Goal: Task Accomplishment & Management: Manage account settings

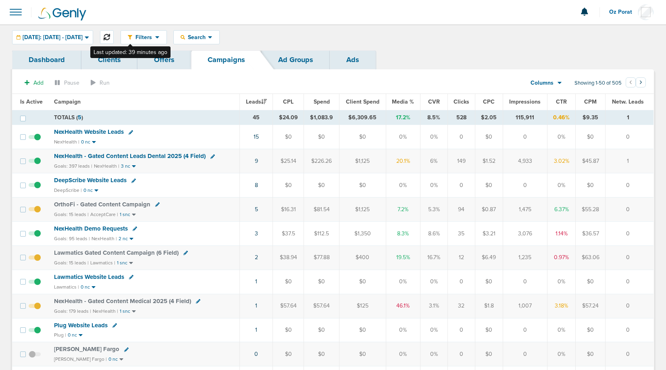
click at [114, 37] on button at bounding box center [107, 37] width 14 height 14
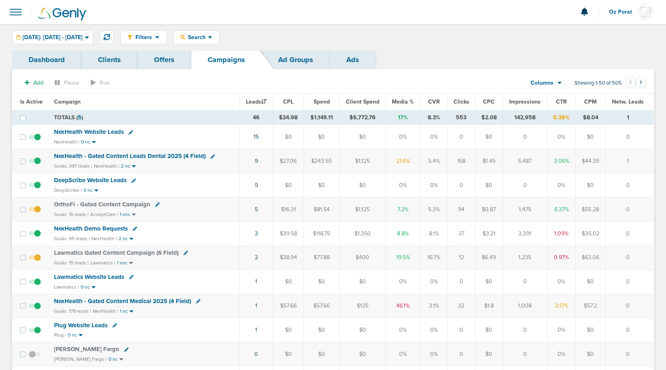
click at [10, 14] on span at bounding box center [16, 12] width 18 height 18
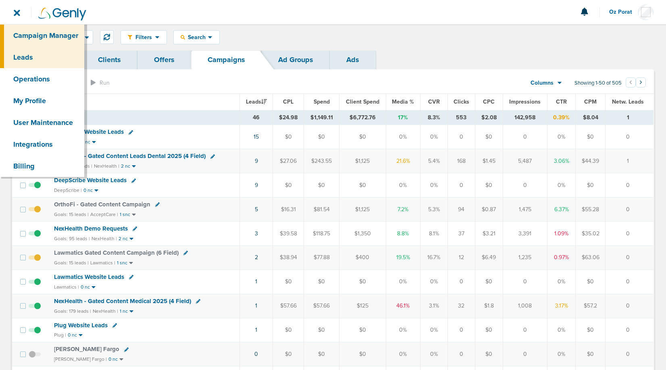
click at [31, 52] on link "Leads" at bounding box center [42, 57] width 84 height 22
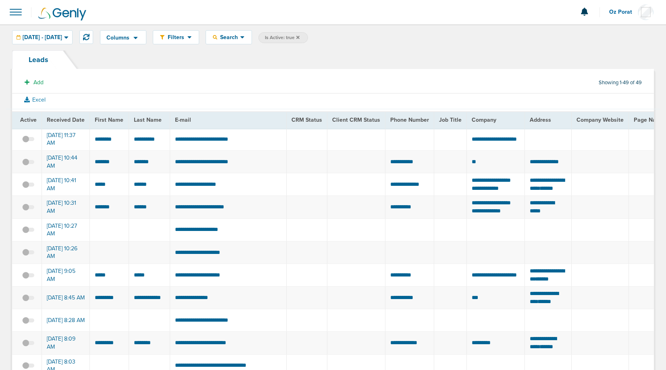
click at [14, 8] on span at bounding box center [16, 12] width 18 height 18
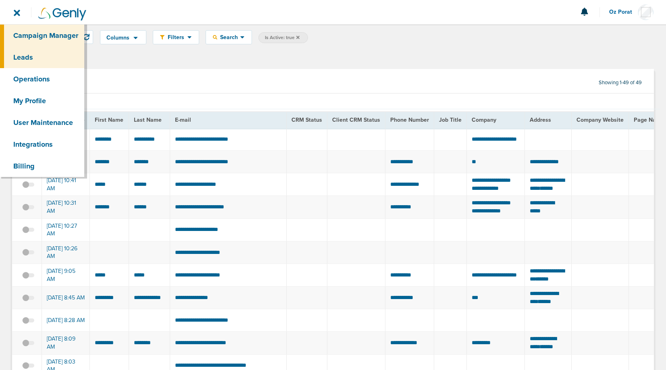
click at [29, 31] on link "Campaign Manager" at bounding box center [42, 36] width 84 height 22
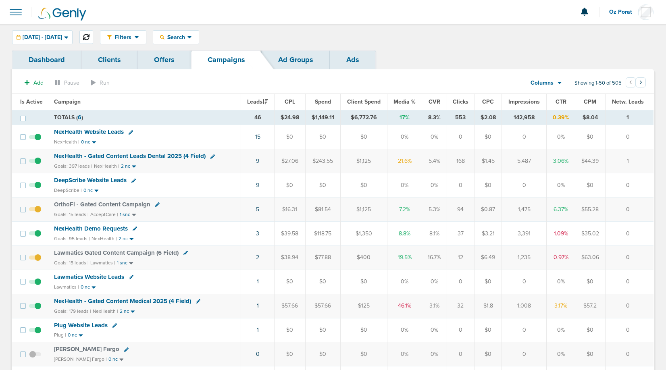
click at [89, 37] on icon at bounding box center [86, 37] width 6 height 6
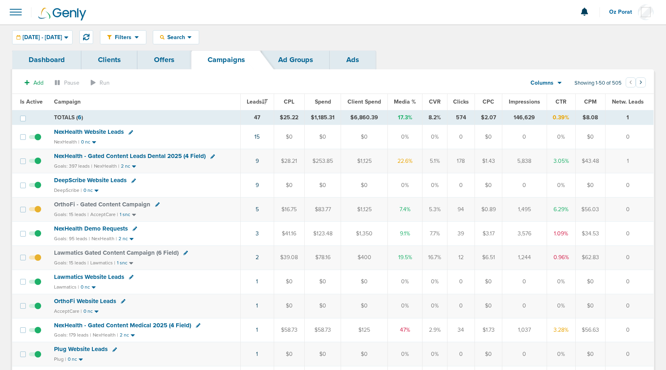
click at [20, 10] on span at bounding box center [16, 12] width 18 height 18
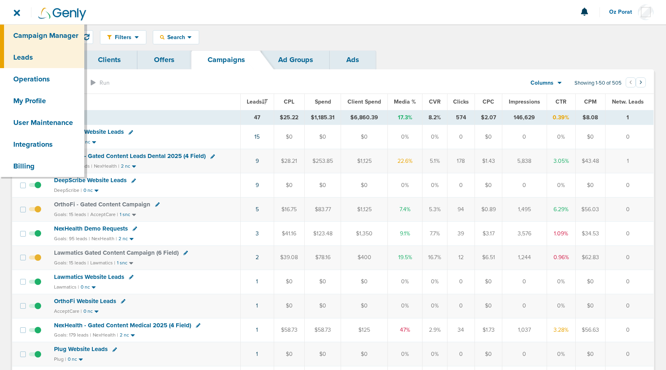
click at [29, 54] on link "Leads" at bounding box center [42, 57] width 84 height 22
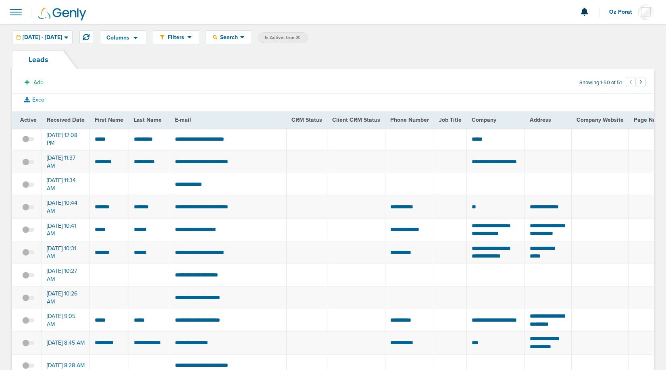
click at [15, 11] on span at bounding box center [16, 12] width 18 height 18
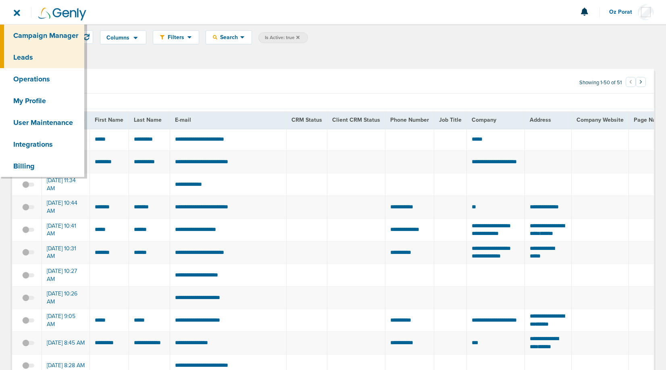
click at [33, 37] on link "Campaign Manager" at bounding box center [42, 36] width 84 height 22
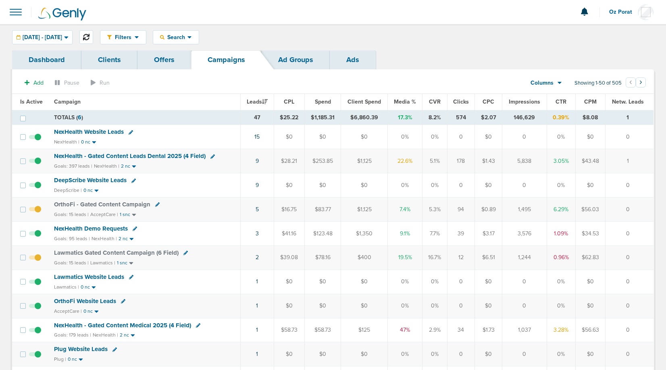
click at [93, 38] on button at bounding box center [86, 37] width 14 height 14
click at [22, 13] on span at bounding box center [16, 12] width 18 height 18
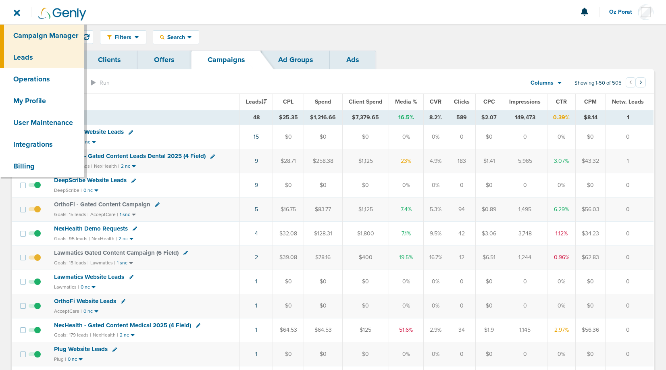
click at [26, 52] on link "Leads" at bounding box center [42, 57] width 84 height 22
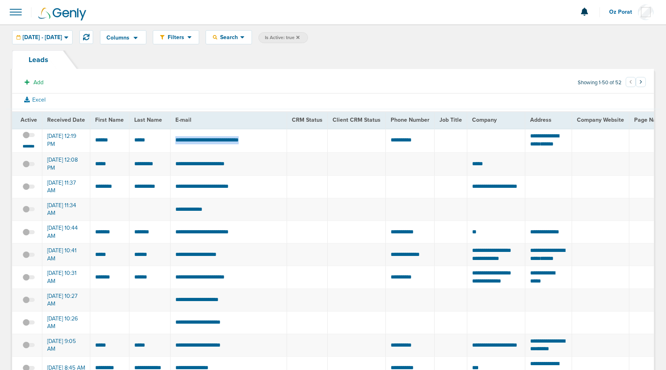
drag, startPoint x: 259, startPoint y: 144, endPoint x: 175, endPoint y: 143, distance: 83.9
click at [175, 143] on td "**********" at bounding box center [228, 140] width 117 height 25
click at [89, 34] on icon at bounding box center [86, 37] width 6 height 6
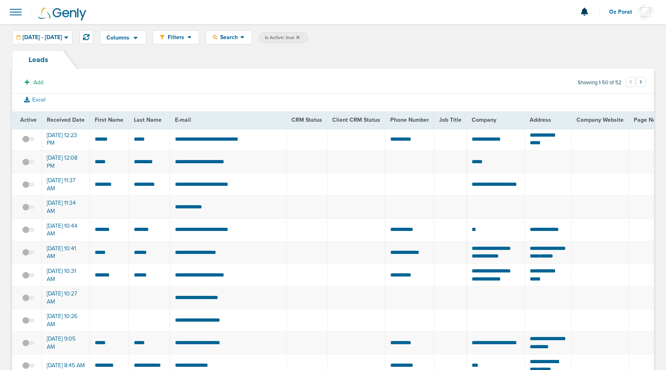
click at [300, 36] on icon at bounding box center [297, 37] width 3 height 5
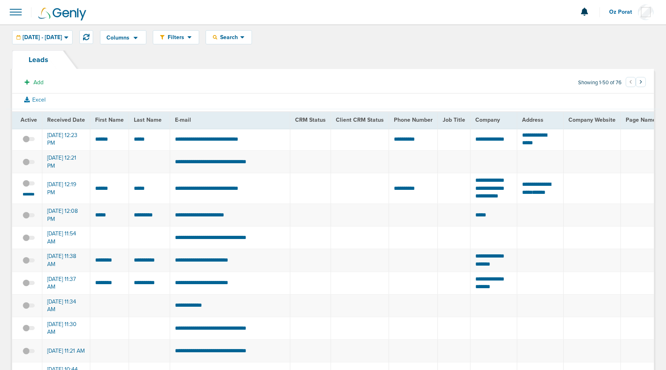
click at [27, 187] on span at bounding box center [29, 187] width 12 height 0
click at [29, 185] on input "checkbox" at bounding box center [29, 185] width 0 height 0
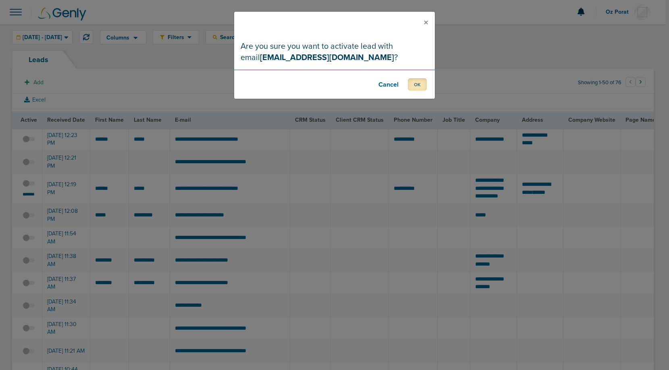
click at [419, 88] on button "OK" at bounding box center [417, 84] width 19 height 12
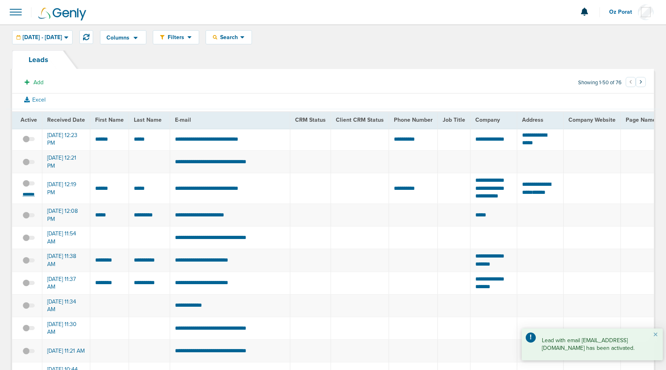
click at [28, 198] on small "*******" at bounding box center [28, 194] width 17 height 6
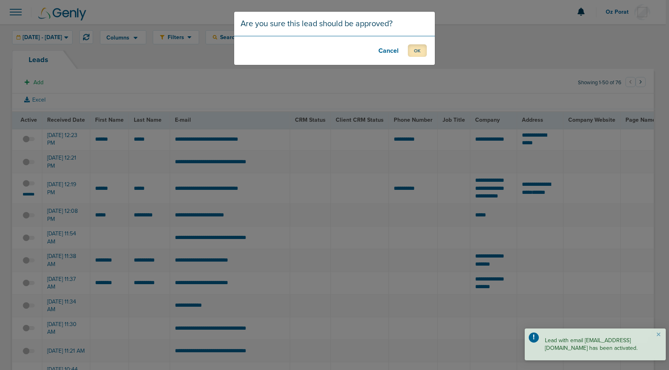
click at [424, 50] on button "OK" at bounding box center [417, 50] width 19 height 12
click at [418, 52] on button "OK" at bounding box center [417, 50] width 19 height 12
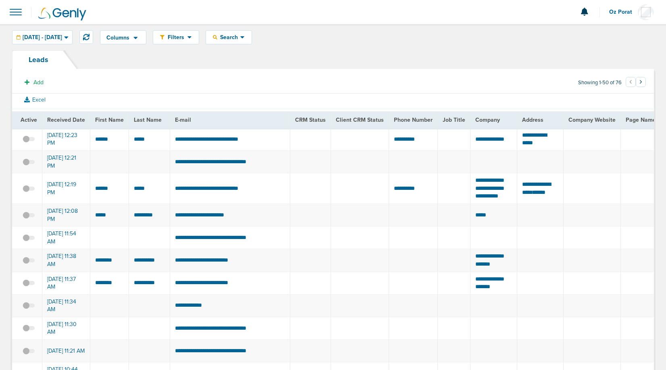
click at [30, 143] on span at bounding box center [29, 143] width 12 height 0
click at [29, 141] on input "checkbox" at bounding box center [29, 141] width 0 height 0
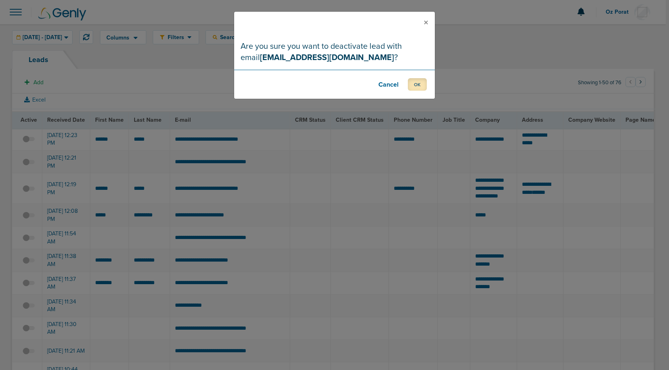
click at [417, 81] on button "OK" at bounding box center [417, 84] width 19 height 12
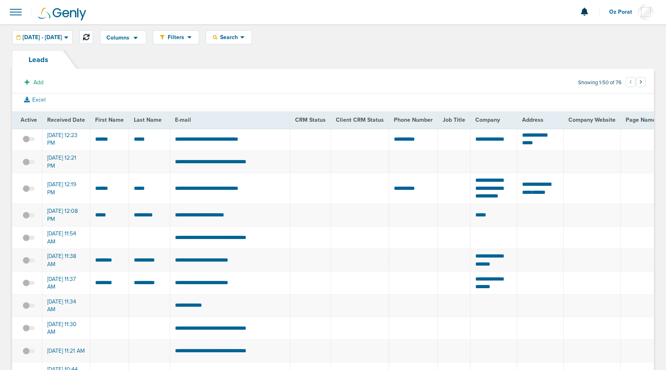
click at [89, 36] on icon at bounding box center [86, 37] width 6 height 6
click at [16, 14] on span at bounding box center [16, 12] width 18 height 18
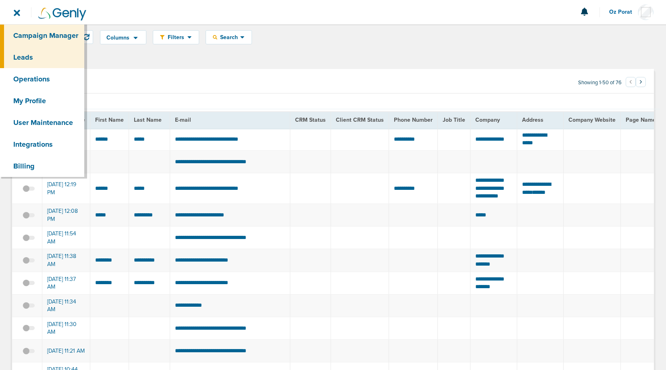
click at [22, 30] on link "Campaign Manager" at bounding box center [42, 36] width 84 height 22
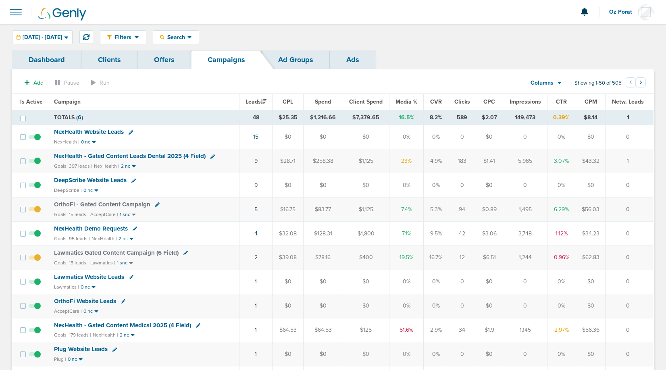
click at [258, 233] on link "4" at bounding box center [255, 233] width 3 height 7
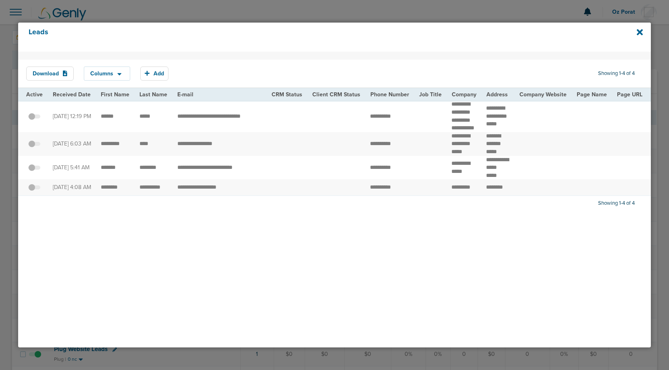
click at [643, 29] on div "Leads" at bounding box center [334, 37] width 633 height 29
click at [641, 31] on icon at bounding box center [640, 32] width 6 height 6
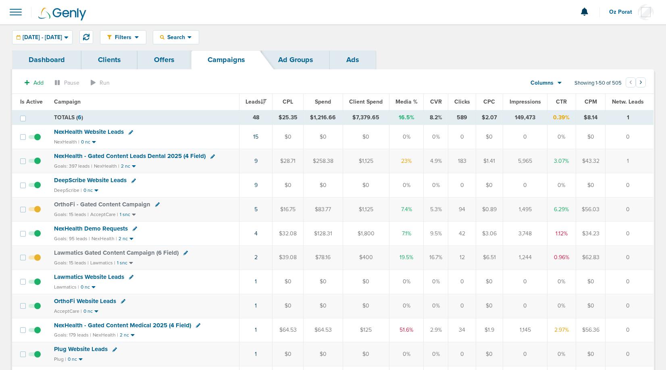
click at [103, 227] on span "NexHealth Demo Requests" at bounding box center [91, 228] width 74 height 7
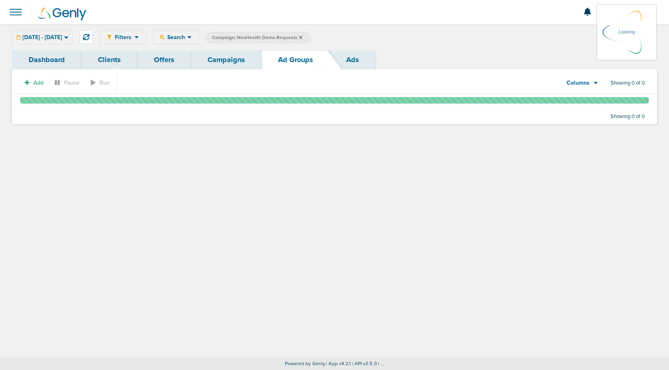
click at [354, 60] on link "Ads" at bounding box center [353, 59] width 46 height 19
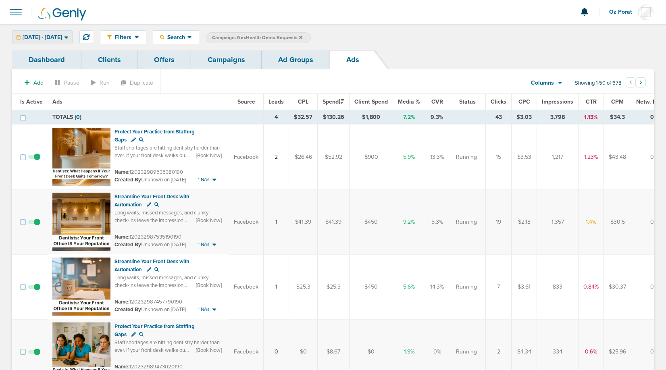
click at [58, 38] on span "09.08.2025 - 09.08.2025" at bounding box center [43, 38] width 40 height 6
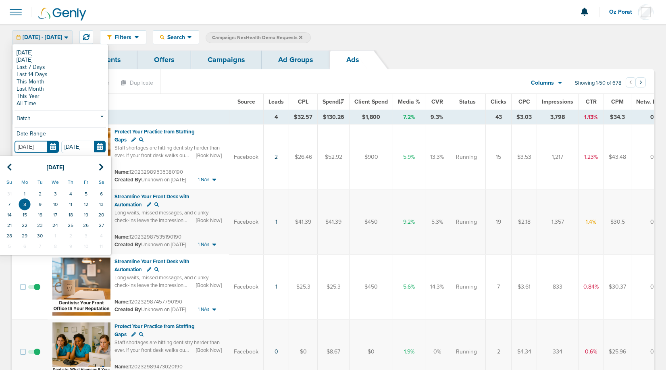
click at [52, 142] on input "[DATE]" at bounding box center [37, 147] width 44 height 12
click at [8, 203] on td "7" at bounding box center [9, 204] width 15 height 10
type input "09.07.2025"
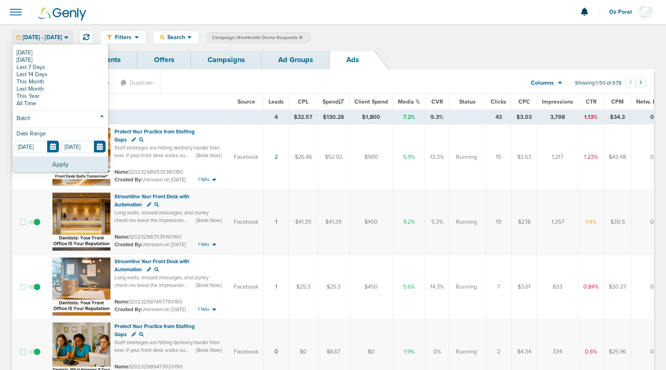
click at [48, 164] on button "Apply" at bounding box center [60, 164] width 96 height 16
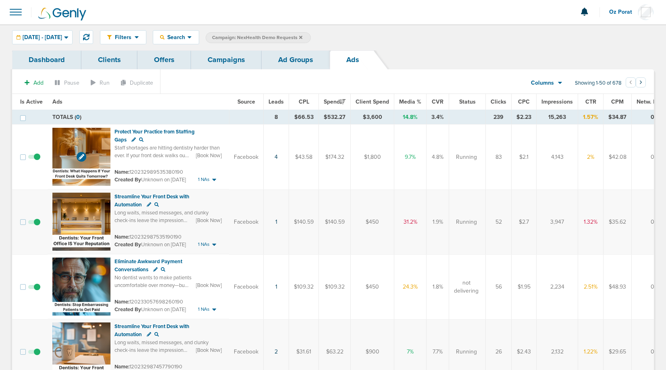
click at [67, 145] on img at bounding box center [81, 157] width 58 height 58
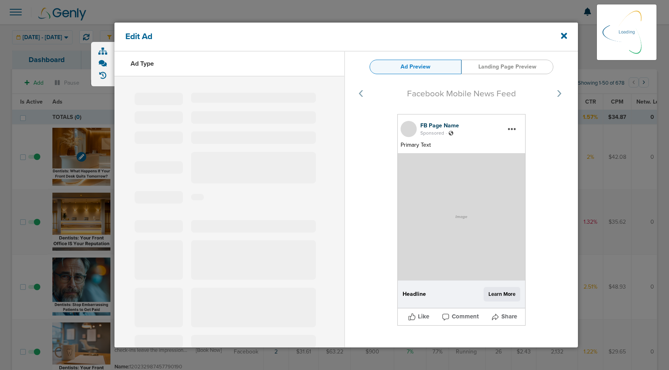
select select "learn_more"
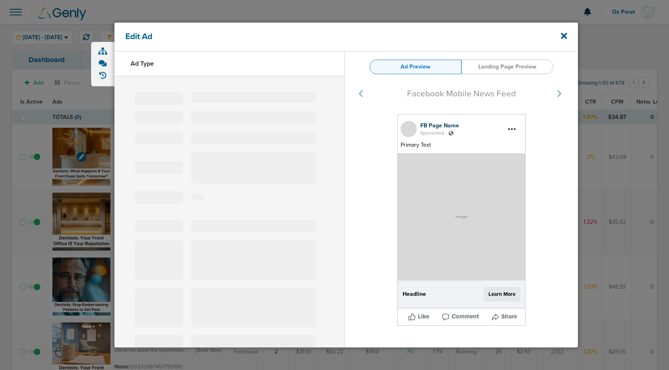
type input "120232989535380190"
type input "Protect Your Practice from Staffing Gaps"
type textarea "Staff shortages are hitting dentistry harder than ever. If your front desk walk…"
select select "book_travel"
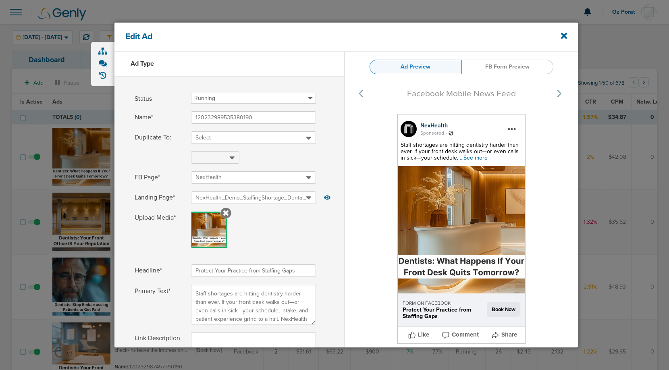
click at [471, 160] on span "...See more" at bounding box center [474, 157] width 28 height 7
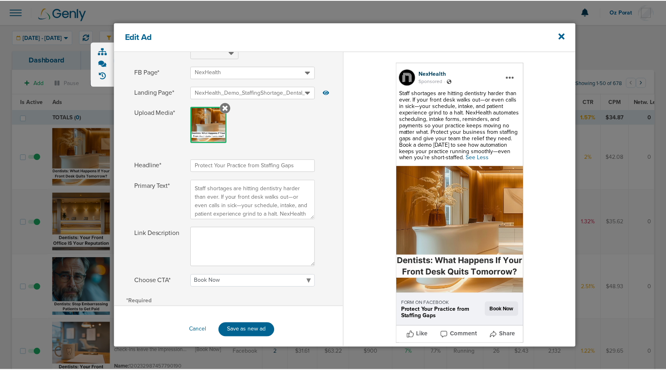
scroll to position [104, 0]
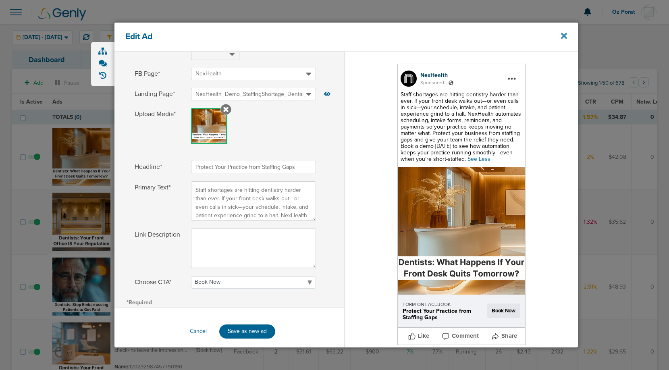
click at [561, 34] on icon at bounding box center [564, 36] width 6 height 6
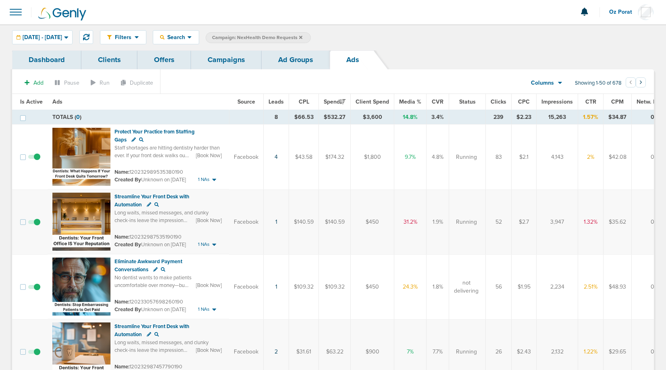
click at [228, 63] on link "Campaigns" at bounding box center [226, 59] width 71 height 19
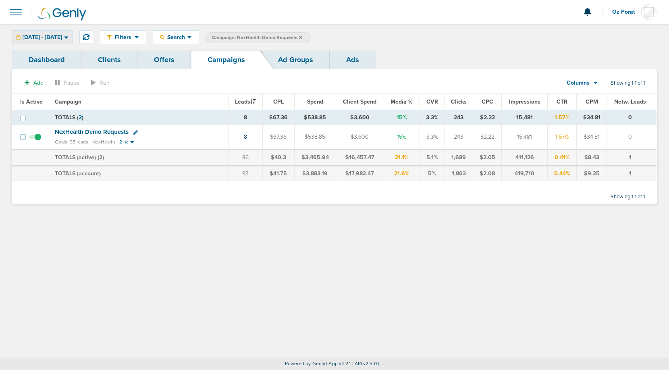
click at [46, 41] on div "09.07.2025 - 09.08.2025" at bounding box center [42, 37] width 60 height 13
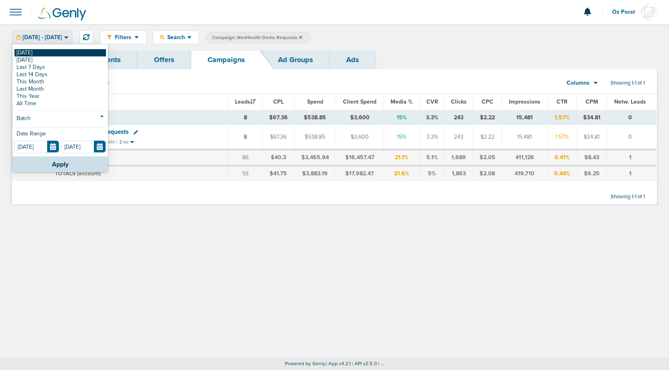
click at [31, 54] on link "[DATE]" at bounding box center [61, 52] width 92 height 7
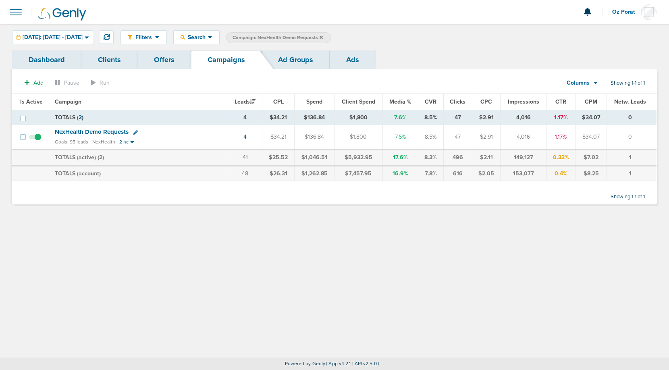
click at [323, 37] on icon at bounding box center [321, 37] width 3 height 5
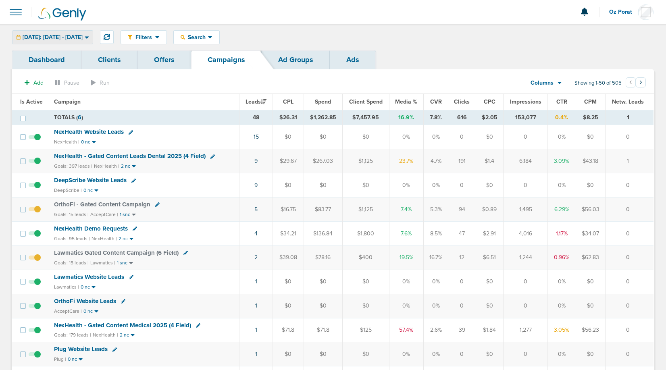
click at [61, 39] on span "Today: 09.08.2025 - 09.08.2025" at bounding box center [53, 38] width 60 height 6
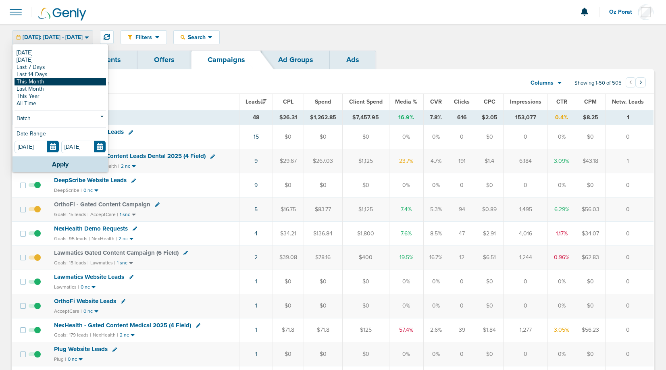
click at [46, 80] on link "This Month" at bounding box center [61, 81] width 92 height 7
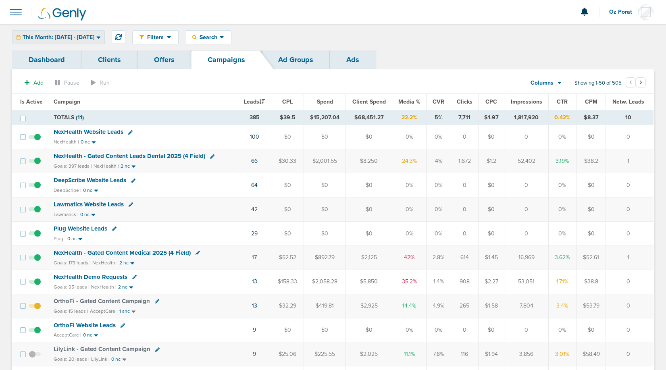
click at [94, 36] on span "This Month: 09.01.2025 - 09.30.2025" at bounding box center [59, 38] width 72 height 6
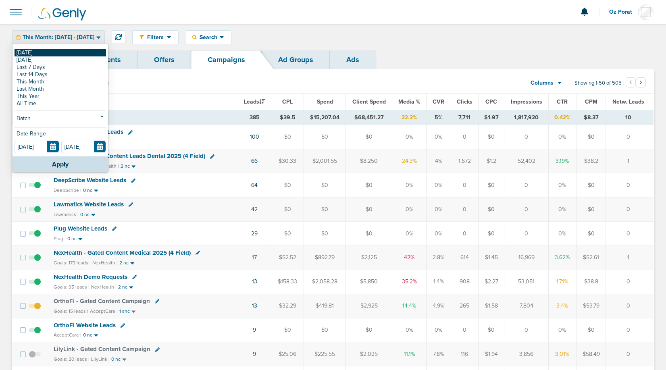
click at [58, 51] on link "[DATE]" at bounding box center [61, 52] width 92 height 7
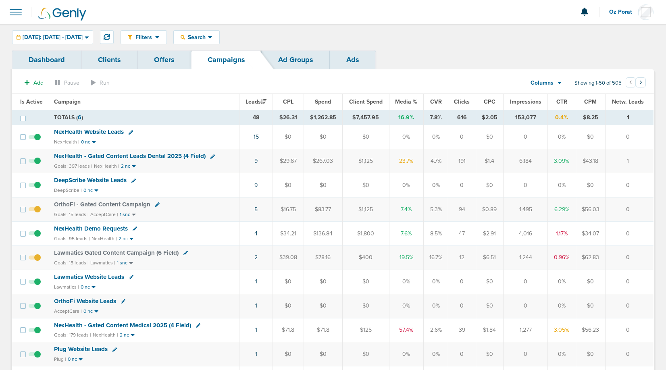
click at [159, 61] on link "Offers" at bounding box center [164, 59] width 54 height 19
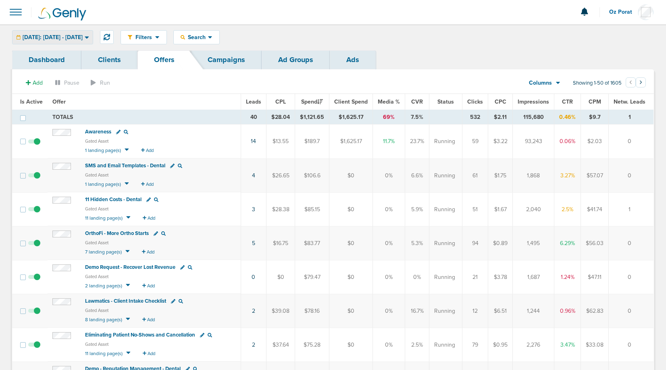
click at [83, 39] on span "Today: 09.08.2025 - 09.08.2025" at bounding box center [53, 38] width 60 height 6
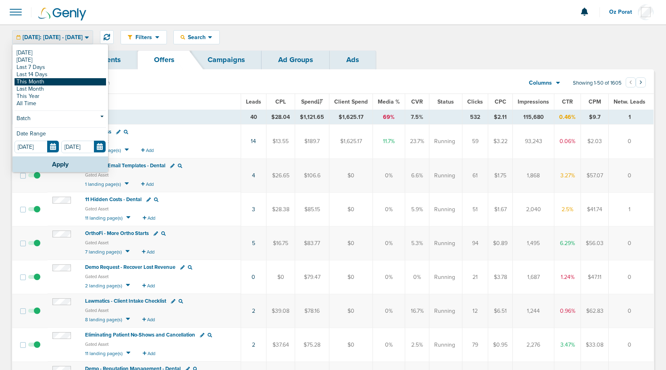
click at [73, 79] on link "This Month" at bounding box center [61, 81] width 92 height 7
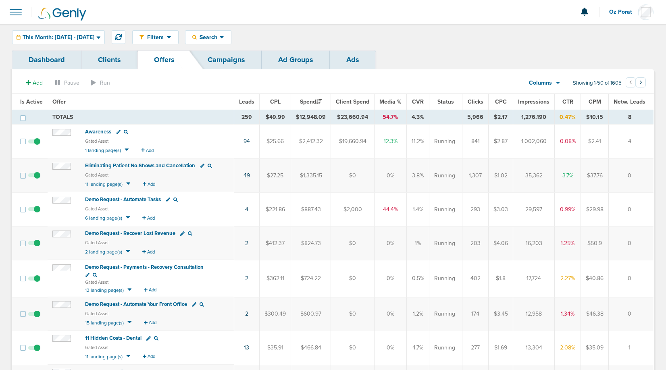
click at [202, 165] on icon at bounding box center [202, 166] width 4 height 4
select select "gatedAsset"
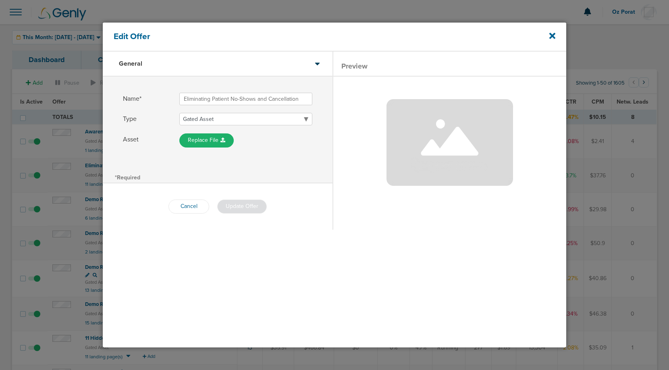
click at [288, 115] on select "Demo Request Gated Asset Sample Request Product or Service Video Other" at bounding box center [245, 119] width 133 height 12
click at [433, 174] on img at bounding box center [450, 142] width 127 height 87
click at [553, 37] on icon at bounding box center [552, 36] width 6 height 6
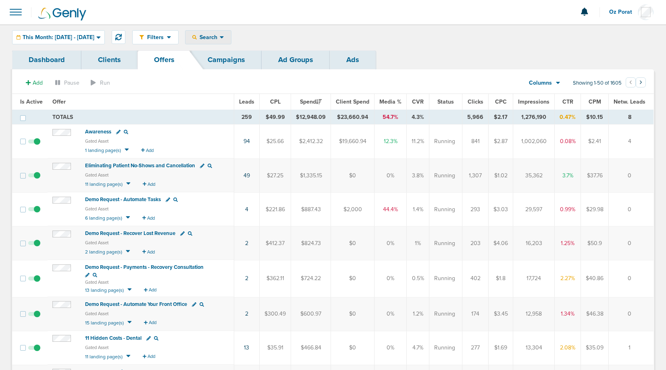
click at [220, 39] on span "Search" at bounding box center [208, 37] width 23 height 7
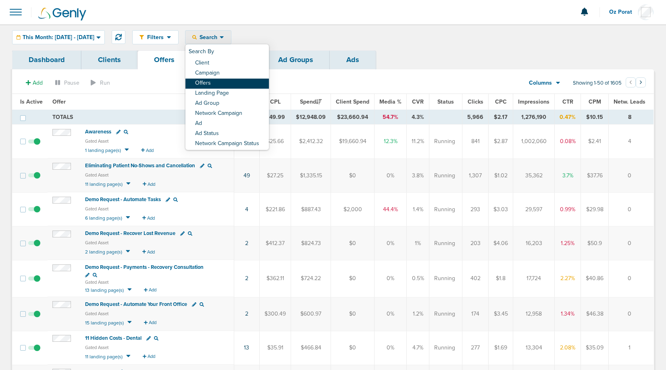
click at [240, 83] on link "Offers" at bounding box center [226, 84] width 83 height 10
select select "offerName"
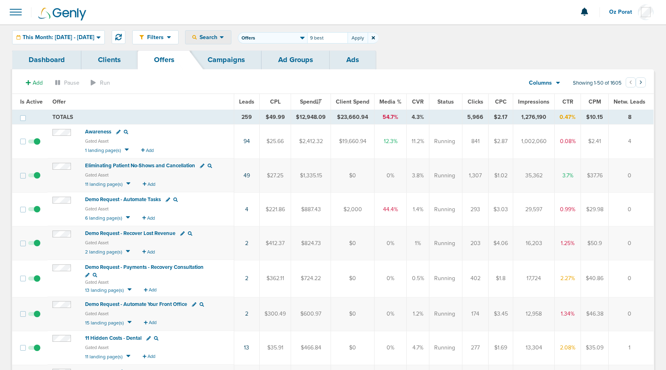
type input "9 best"
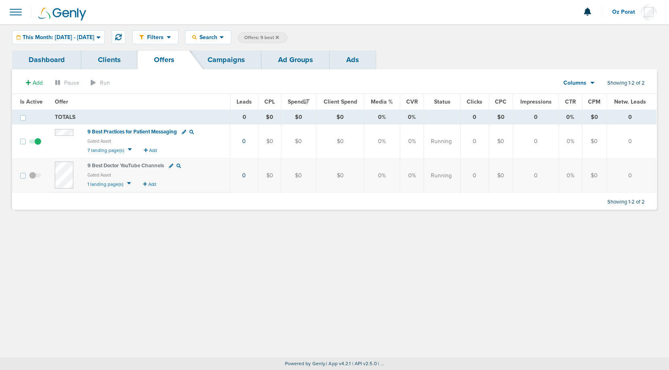
click at [185, 131] on icon at bounding box center [184, 132] width 4 height 4
select select "gatedAsset"
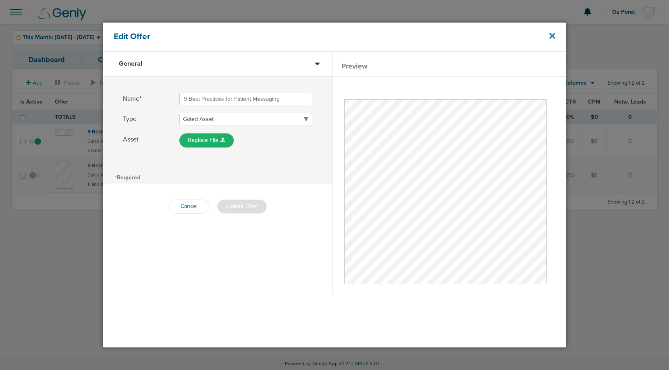
click at [551, 35] on icon at bounding box center [552, 36] width 6 height 6
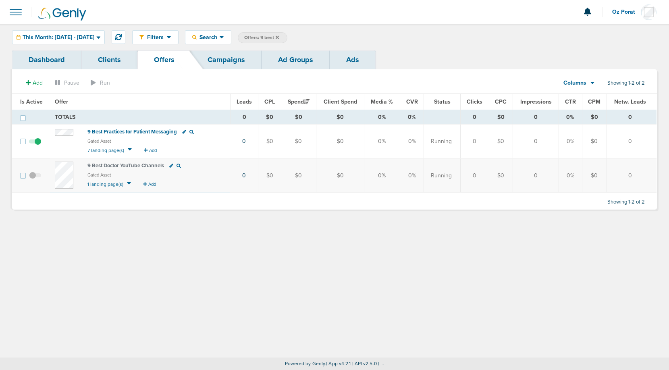
click at [235, 53] on link "Campaigns" at bounding box center [226, 59] width 71 height 19
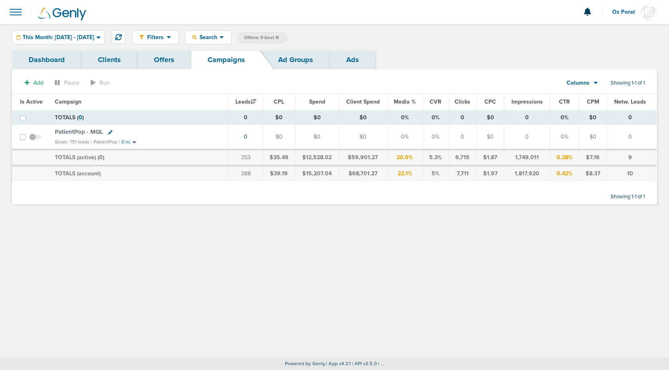
click at [279, 37] on icon at bounding box center [277, 37] width 3 height 5
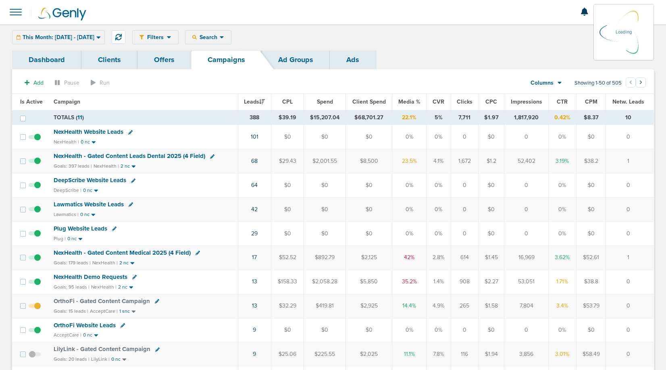
click at [80, 37] on div "This Month: 09.01.2025 - 09.30.2025 Today Yesterday Last 7 Days Last 14 Days Th…" at bounding box center [58, 37] width 93 height 14
click at [73, 37] on span "This Month: 09.01.2025 - 09.30.2025" at bounding box center [59, 38] width 72 height 6
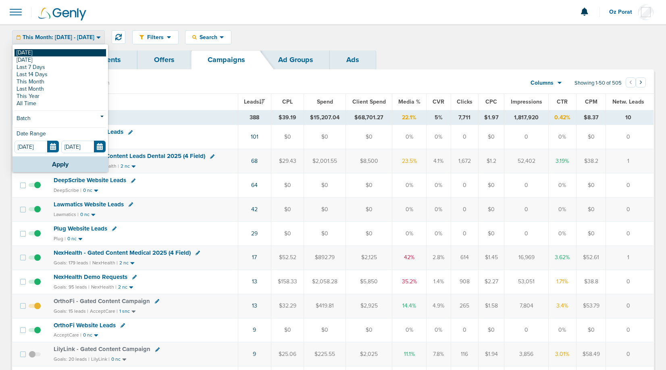
click at [43, 53] on link "[DATE]" at bounding box center [61, 52] width 92 height 7
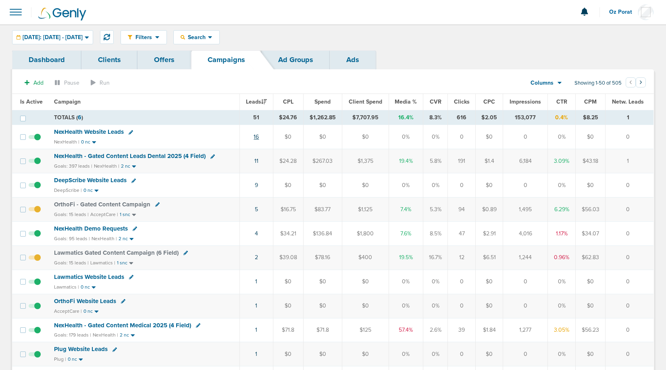
click at [258, 137] on link "16" at bounding box center [256, 136] width 5 height 7
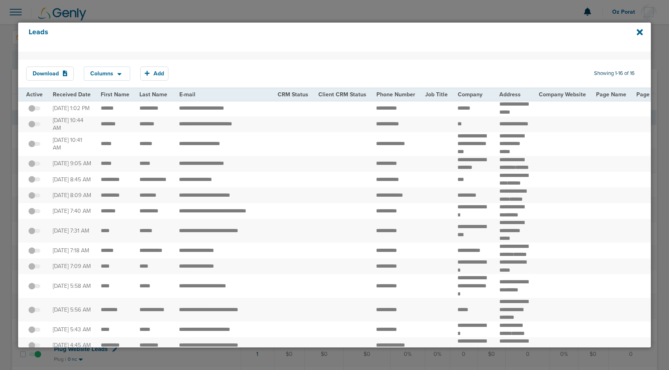
drag, startPoint x: 94, startPoint y: 107, endPoint x: 164, endPoint y: 107, distance: 69.3
click at [165, 107] on td "*********" at bounding box center [155, 108] width 40 height 16
drag, startPoint x: 166, startPoint y: 107, endPoint x: 98, endPoint y: 106, distance: 68.1
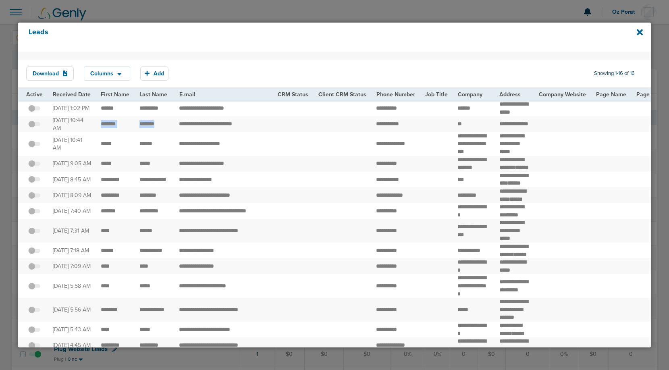
drag, startPoint x: 97, startPoint y: 122, endPoint x: 171, endPoint y: 127, distance: 73.9
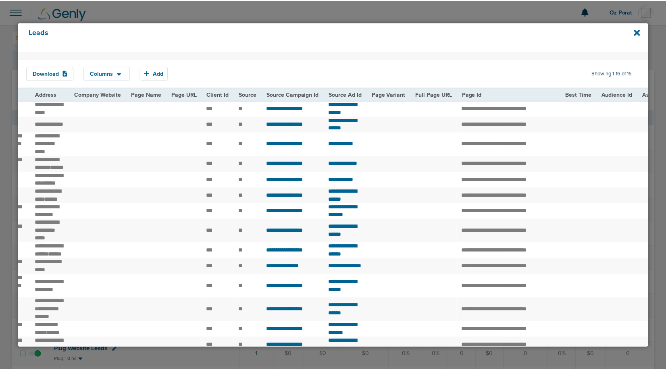
scroll to position [0, 207]
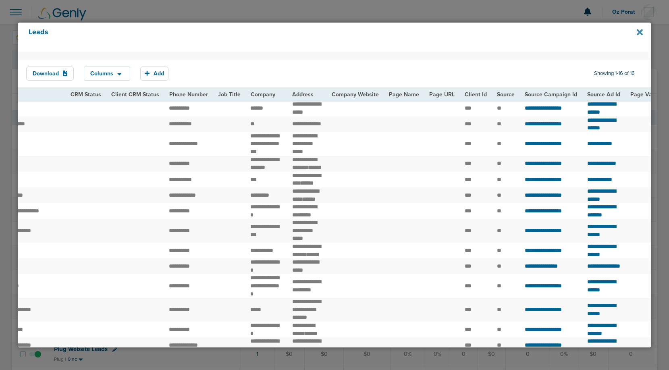
click at [638, 28] on icon at bounding box center [640, 32] width 6 height 9
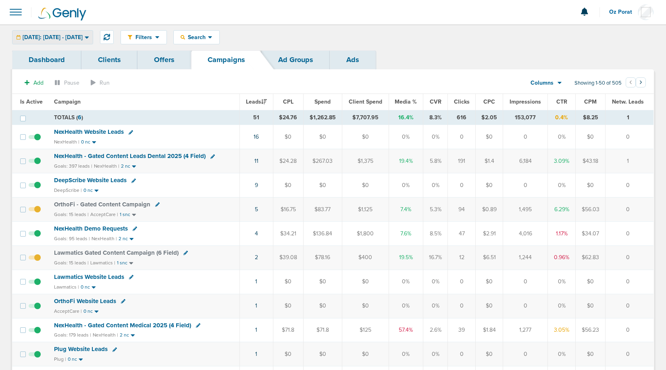
click at [74, 36] on span "Today: 09.08.2025 - 09.08.2025" at bounding box center [53, 38] width 60 height 6
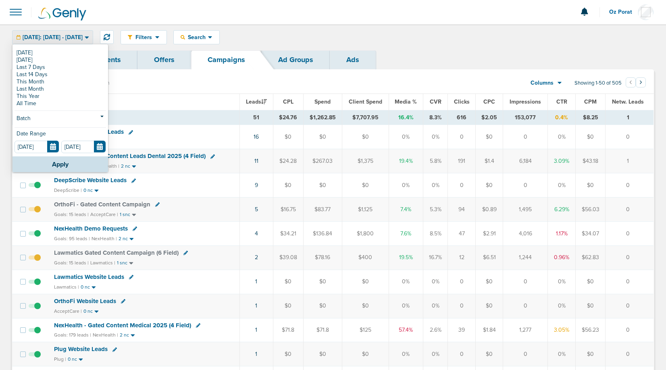
click at [350, 20] on div at bounding box center [333, 12] width 666 height 24
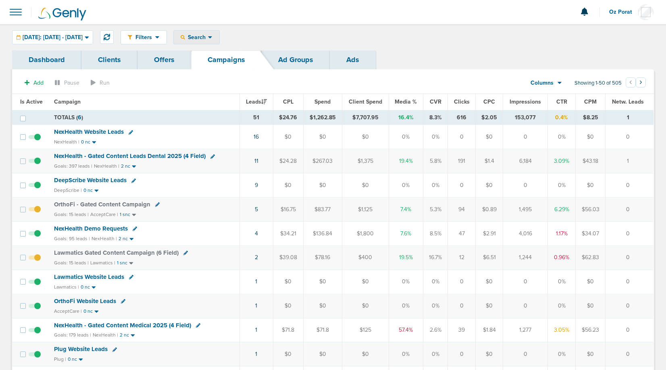
click at [208, 36] on span "Search" at bounding box center [196, 37] width 23 height 7
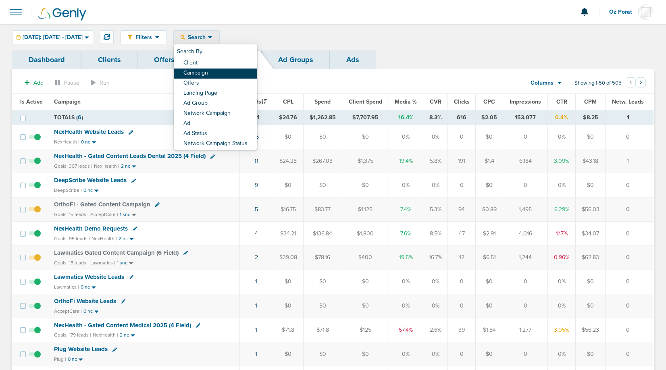
click at [224, 70] on link "Campaign" at bounding box center [215, 74] width 83 height 10
select select "cmpName"
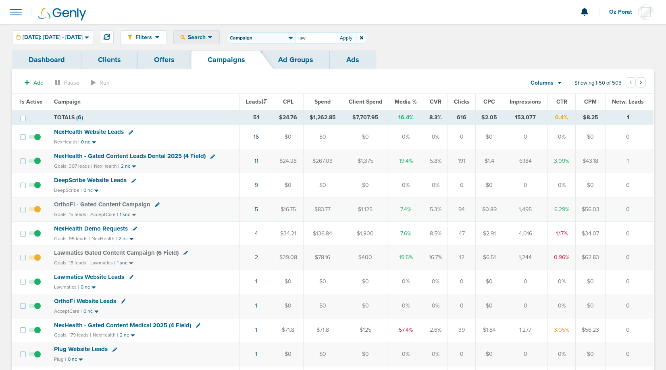
type input "law"
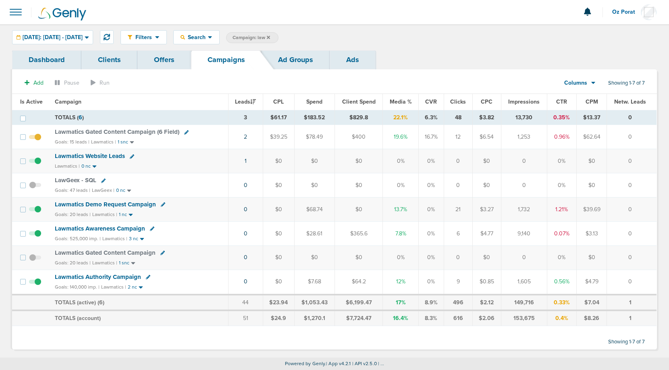
drag, startPoint x: 352, startPoint y: 233, endPoint x: 585, endPoint y: 228, distance: 233.9
click at [585, 228] on tr "Lawmatics Awareness Campaign Goals: 525,000 imp. | Lawmatics | 3 nc 0 $0 $28.61…" at bounding box center [334, 233] width 645 height 24
click at [564, 231] on td "0.07%" at bounding box center [561, 233] width 29 height 24
click at [118, 227] on span "Lawmatics Awareness Campaign" at bounding box center [100, 228] width 90 height 7
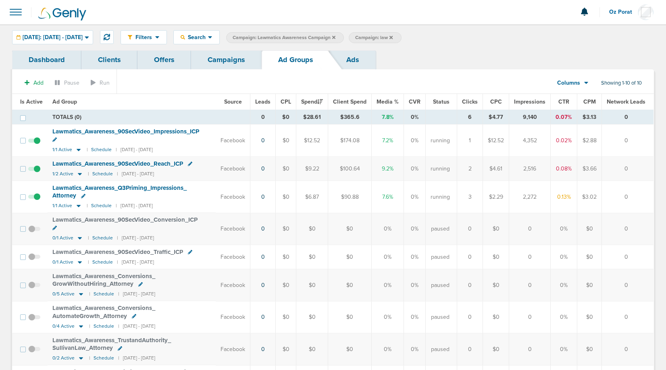
click at [232, 60] on link "Campaigns" at bounding box center [226, 59] width 71 height 19
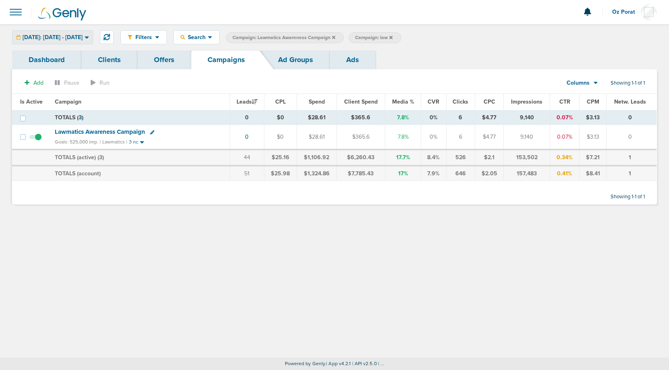
click at [83, 40] on span "Today: 09.08.2025 - 09.08.2025" at bounding box center [53, 38] width 60 height 6
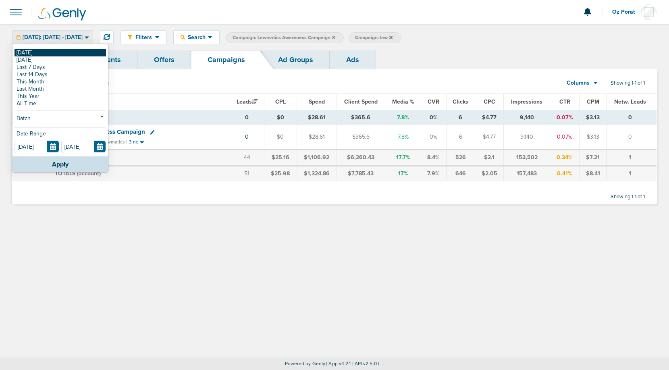
click at [71, 53] on link "[DATE]" at bounding box center [61, 52] width 92 height 7
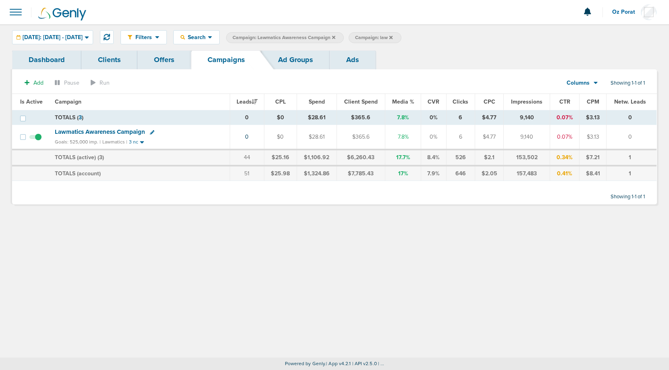
click at [48, 57] on link "Dashboard" at bounding box center [46, 59] width 69 height 19
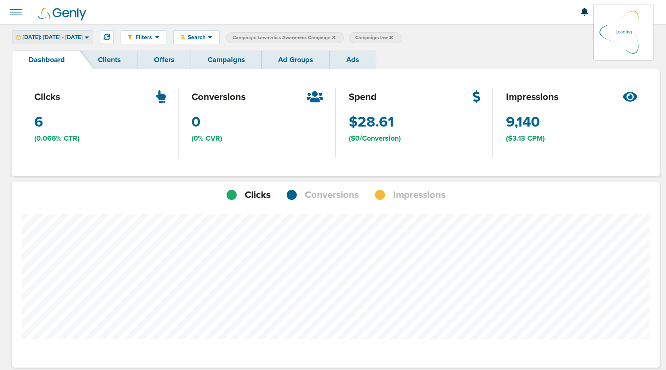
scroll to position [402559, 402487]
click at [12, 12] on span at bounding box center [16, 12] width 18 height 18
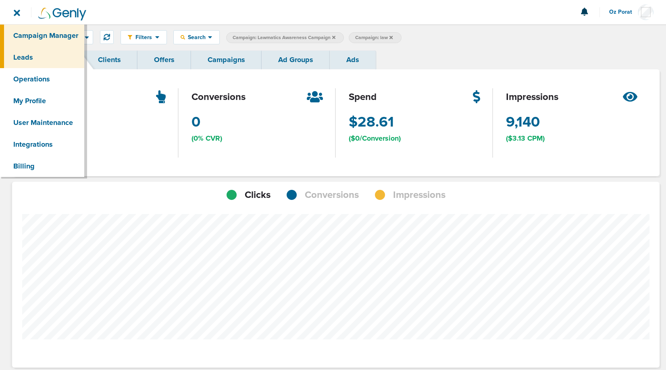
click at [22, 57] on link "Leads" at bounding box center [42, 57] width 84 height 22
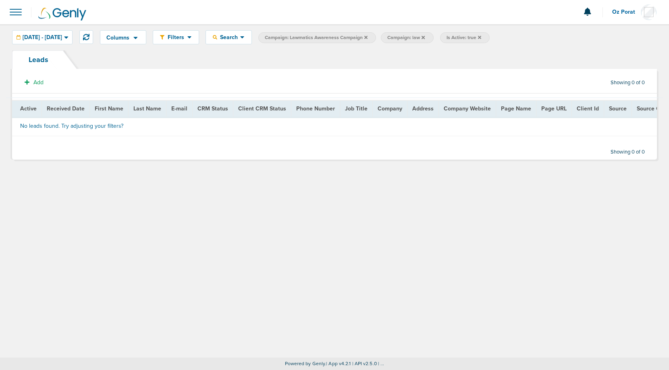
click at [433, 38] on label "Campaign: law" at bounding box center [407, 37] width 52 height 11
click at [425, 38] on icon at bounding box center [423, 37] width 3 height 5
click at [368, 37] on icon at bounding box center [365, 36] width 3 height 3
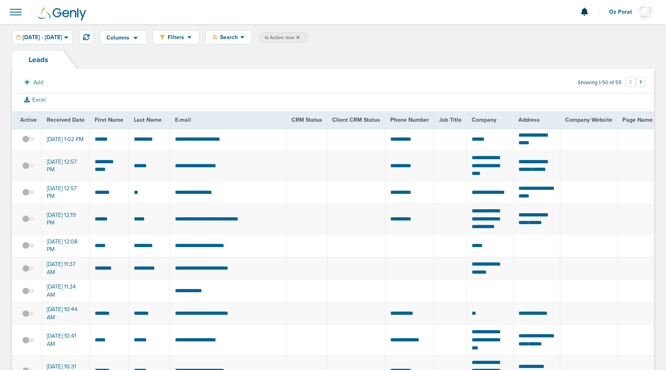
click at [308, 36] on span "Is Active: true" at bounding box center [283, 37] width 50 height 11
click at [300, 36] on icon at bounding box center [297, 36] width 3 height 3
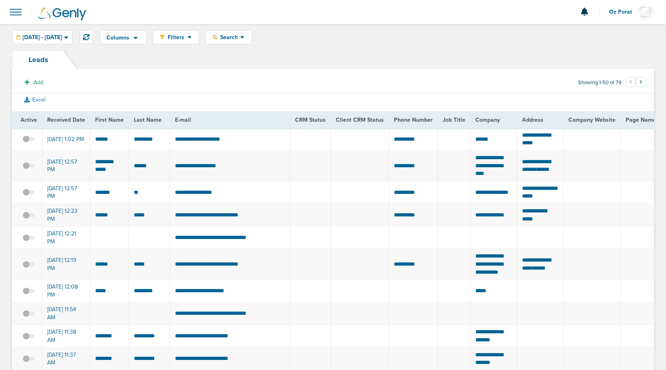
click at [16, 11] on span at bounding box center [16, 12] width 18 height 18
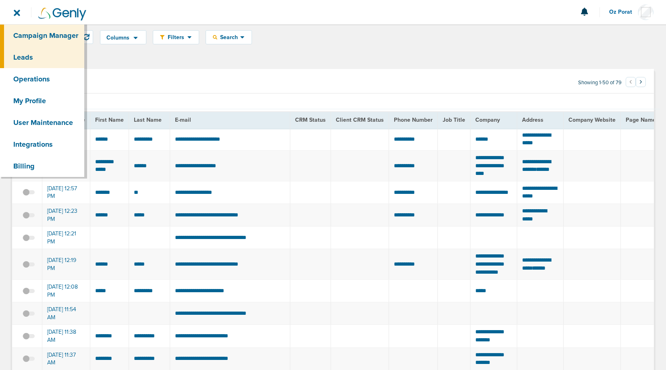
click at [43, 29] on link "Campaign Manager" at bounding box center [42, 36] width 84 height 22
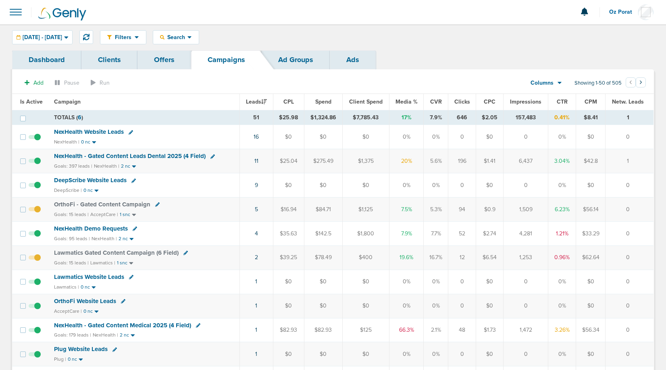
click at [16, 17] on span at bounding box center [16, 12] width 18 height 18
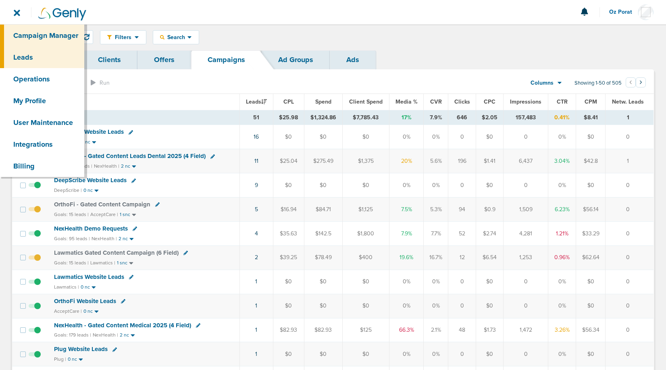
click at [35, 54] on link "Leads" at bounding box center [42, 57] width 84 height 22
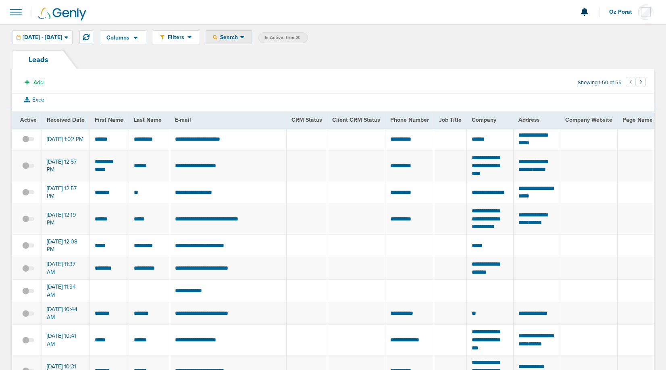
click at [252, 41] on div "Search" at bounding box center [229, 37] width 46 height 13
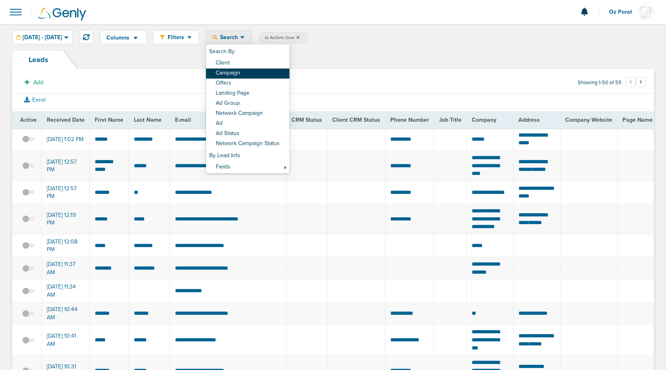
click at [270, 73] on link "Campaign" at bounding box center [247, 74] width 83 height 10
select select "cmpName"
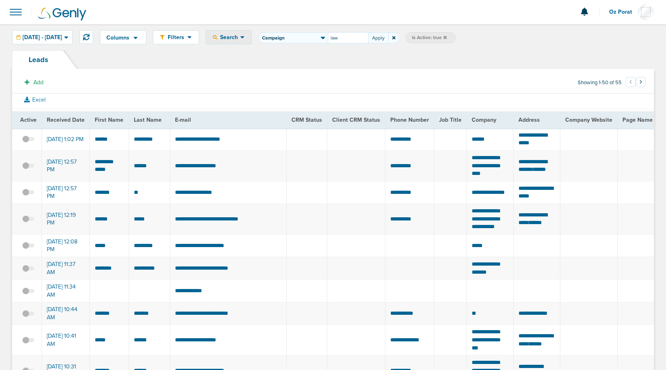
type input "law"
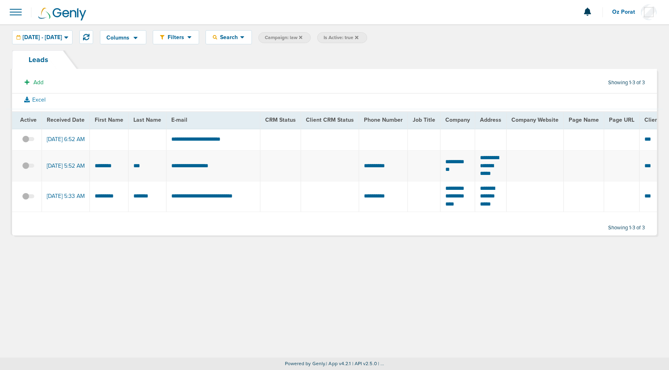
click at [302, 36] on icon at bounding box center [300, 36] width 3 height 3
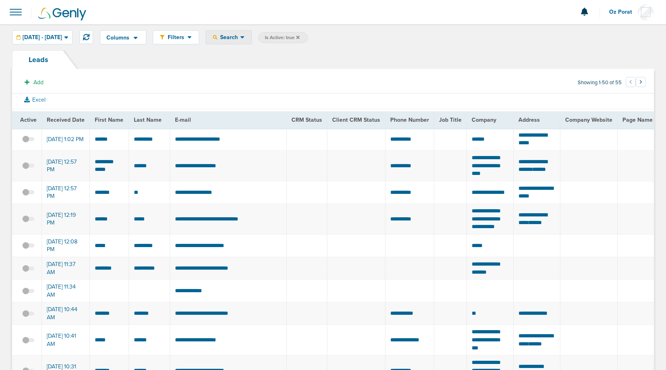
click at [240, 35] on span "Search" at bounding box center [228, 37] width 23 height 7
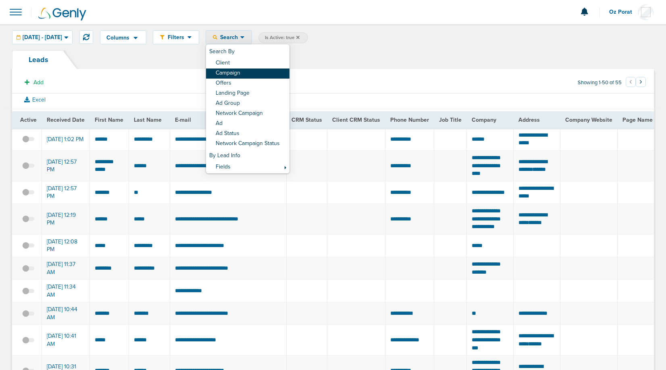
click at [273, 73] on link "Campaign" at bounding box center [247, 74] width 83 height 10
select select "cmpName"
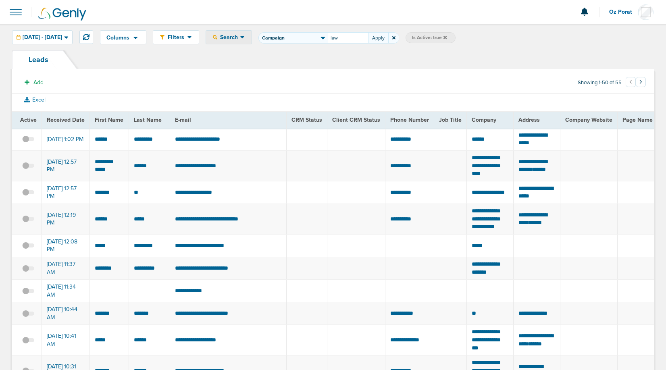
type input "law"
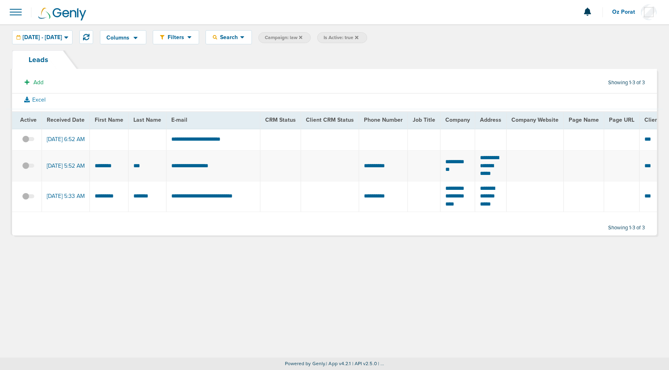
click at [367, 34] on span "Is Active: true" at bounding box center [342, 37] width 50 height 11
click at [358, 35] on icon at bounding box center [356, 37] width 3 height 5
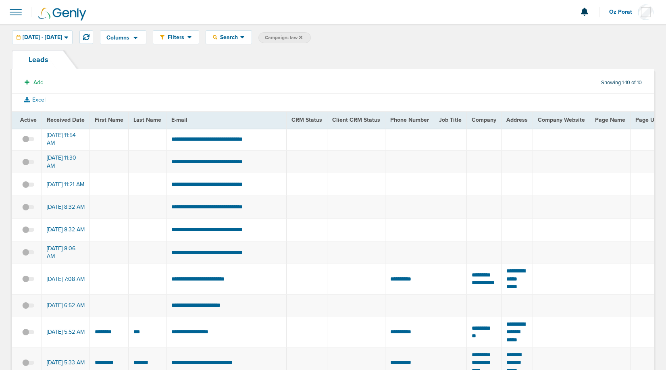
click at [17, 15] on span at bounding box center [16, 12] width 18 height 18
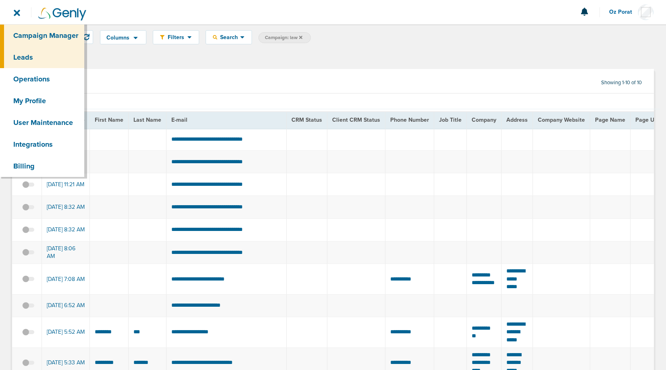
click at [24, 31] on link "Campaign Manager" at bounding box center [42, 36] width 84 height 22
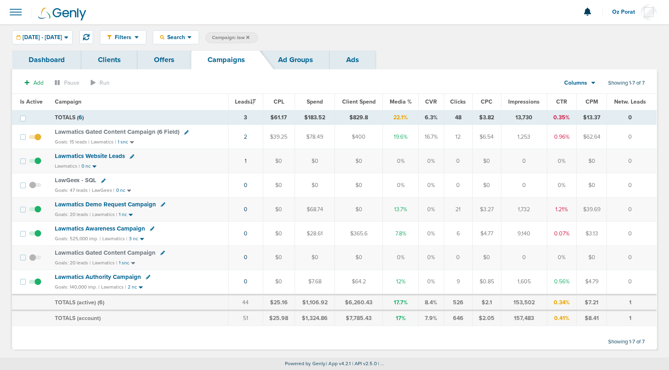
click at [258, 37] on label "Campaign: law" at bounding box center [232, 37] width 52 height 11
click at [250, 36] on icon at bounding box center [247, 36] width 3 height 3
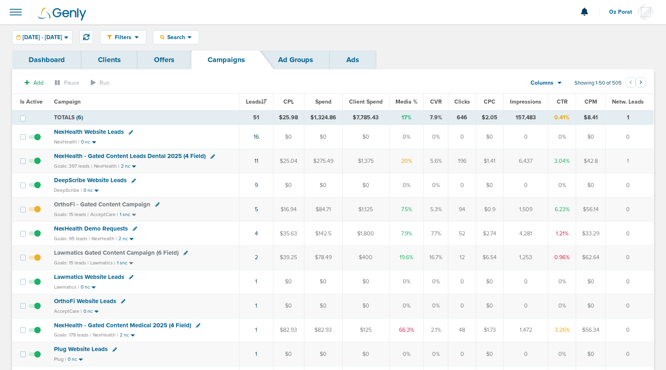
click at [358, 55] on link "Ads" at bounding box center [353, 59] width 46 height 19
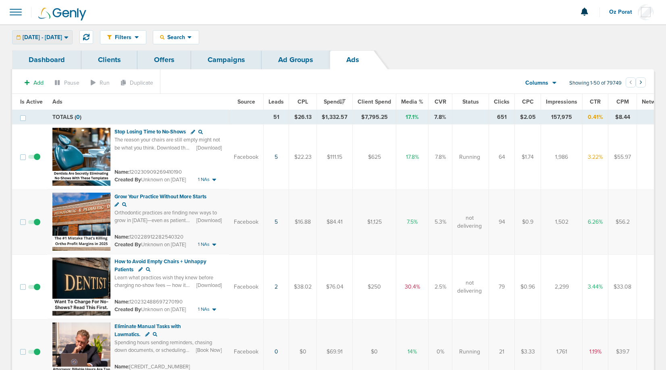
click at [62, 35] on span "09.08.2025 - 09.08.2025" at bounding box center [43, 38] width 40 height 6
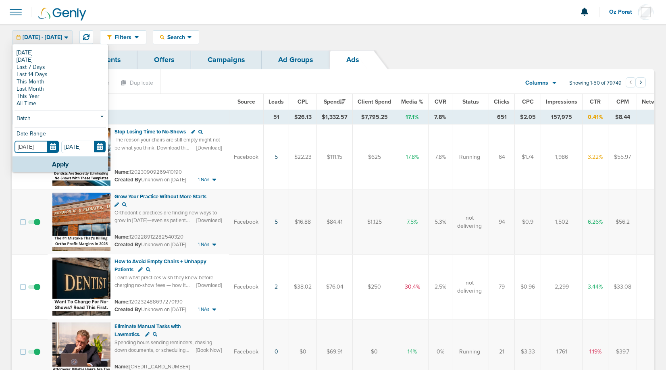
click at [53, 143] on input "[DATE]" at bounding box center [37, 147] width 44 height 12
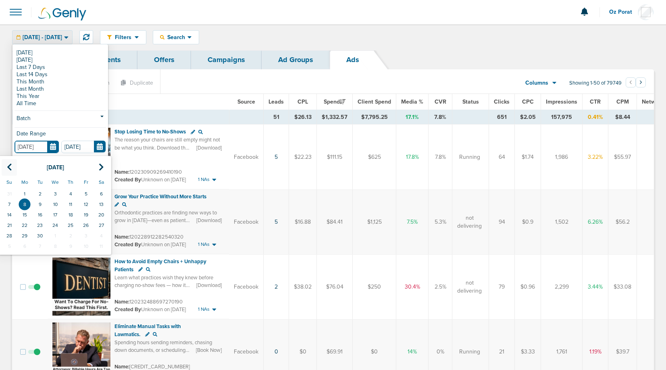
click at [11, 165] on icon at bounding box center [9, 167] width 5 height 8
click at [84, 190] on td "1" at bounding box center [85, 194] width 15 height 10
type input "[DATE]"
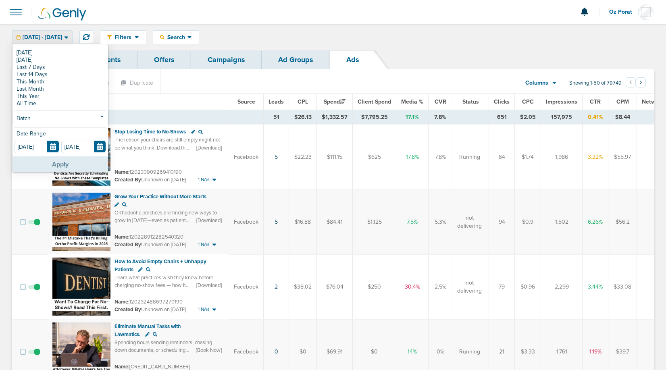
click at [68, 165] on button "Apply" at bounding box center [60, 164] width 96 height 16
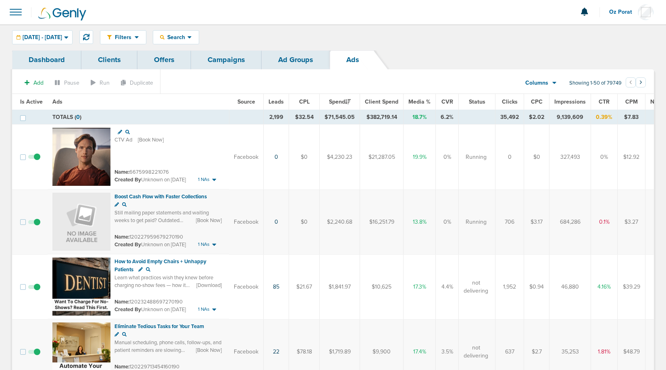
click at [278, 100] on span "Leads" at bounding box center [275, 101] width 15 height 7
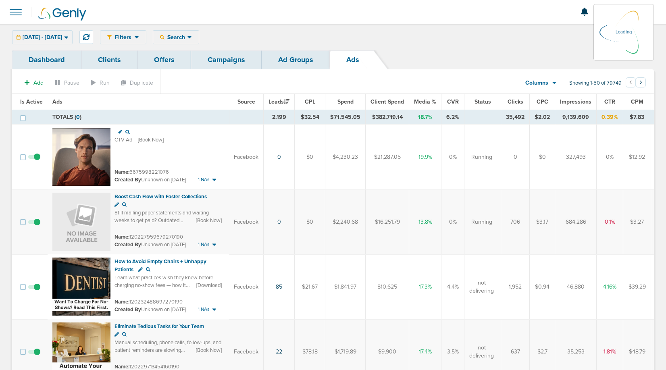
click at [214, 42] on div "Filters Active Only Settings Status Active Inactive Objectives MQL SQL Traffic …" at bounding box center [377, 37] width 554 height 14
click at [192, 38] on icon at bounding box center [189, 37] width 4 height 7
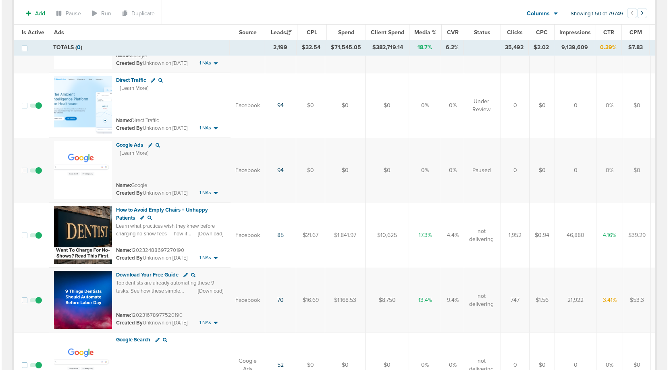
scroll to position [444, 0]
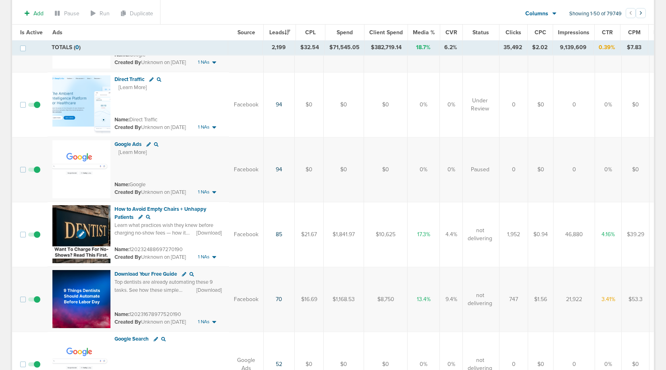
click at [82, 223] on img at bounding box center [81, 234] width 58 height 58
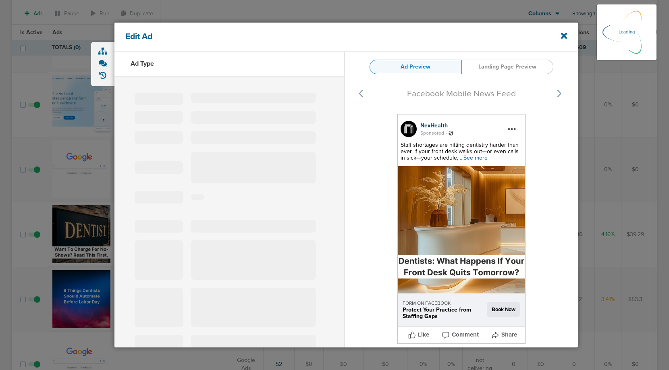
select select "learn_more"
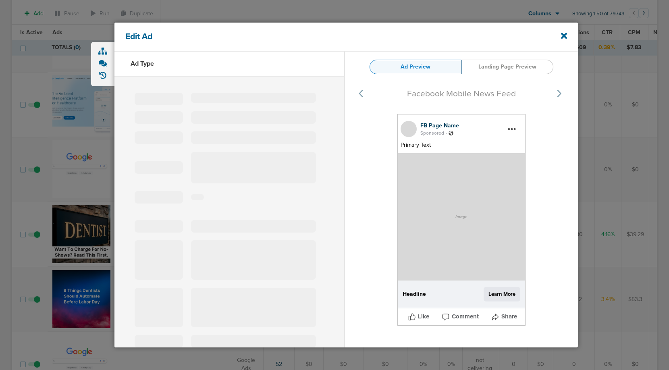
type input "120232488697270190"
type input "How to Avoid Empty Chairs + Unhappy Patients"
type textarea "Learn what practices wish they knew before charging no-show fees — how it affec…"
type textarea "Learn what practices wish they knew before charging no-show fees -- how it affe…"
select select "download"
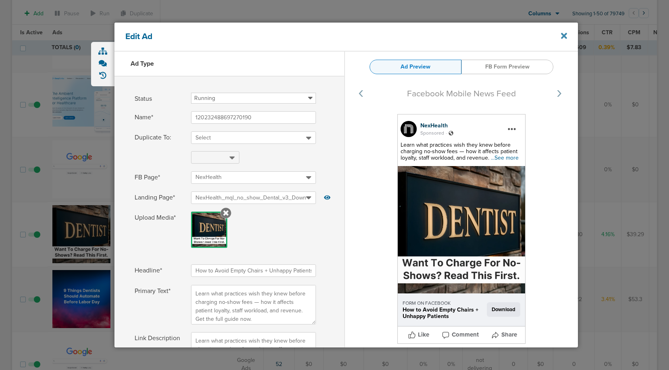
click at [562, 36] on icon at bounding box center [564, 35] width 6 height 9
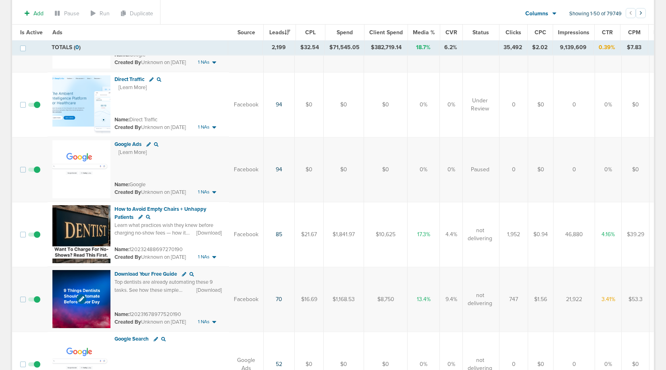
click at [65, 289] on img at bounding box center [81, 299] width 58 height 58
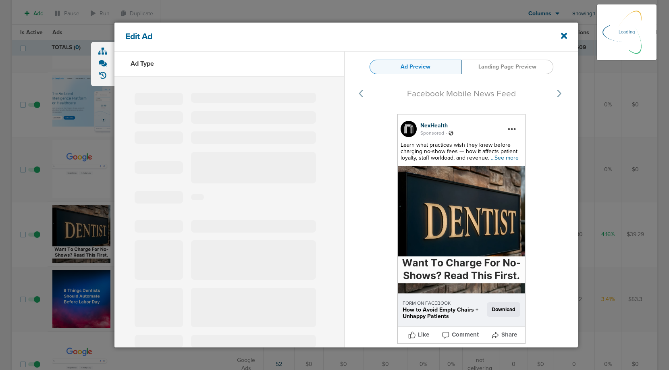
select select "learn_more"
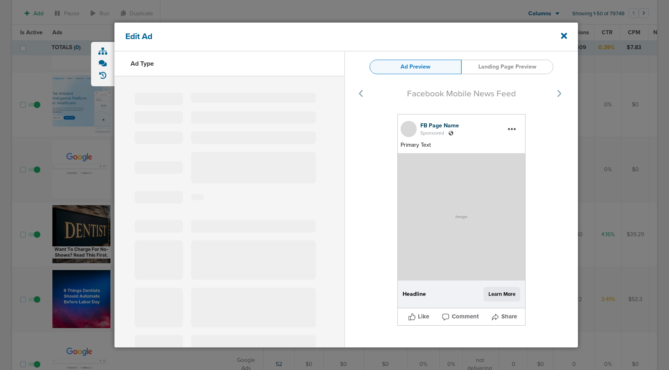
type input "120231678977520190"
type input "Download Your Free Guide"
type textarea "Top dentists are already automating these 9 tasks. See how these simple changes…"
select select "download"
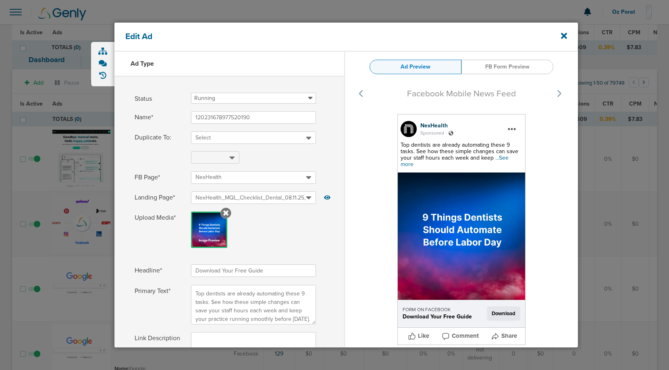
select select "download"
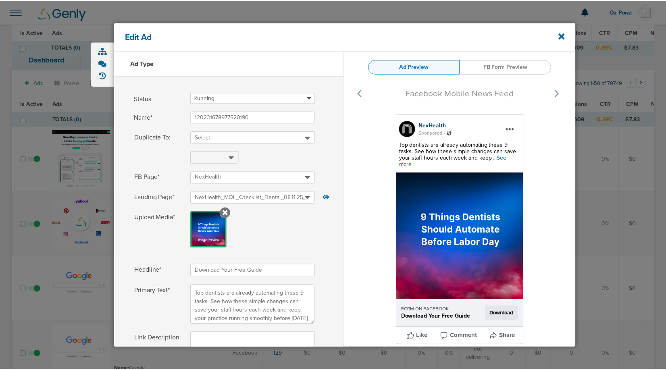
scroll to position [444, 0]
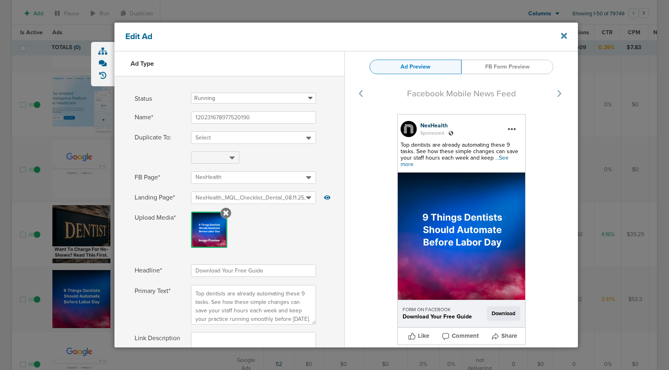
click at [562, 40] on icon at bounding box center [564, 35] width 6 height 9
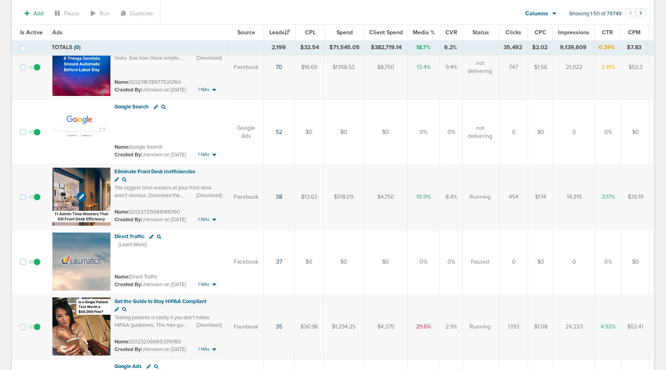
scroll to position [681, 0]
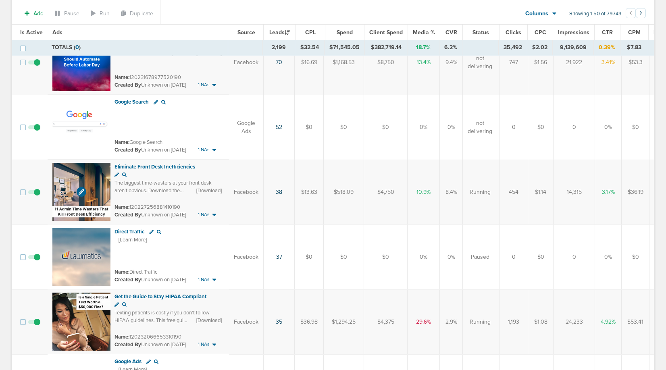
click at [67, 177] on img at bounding box center [81, 192] width 58 height 58
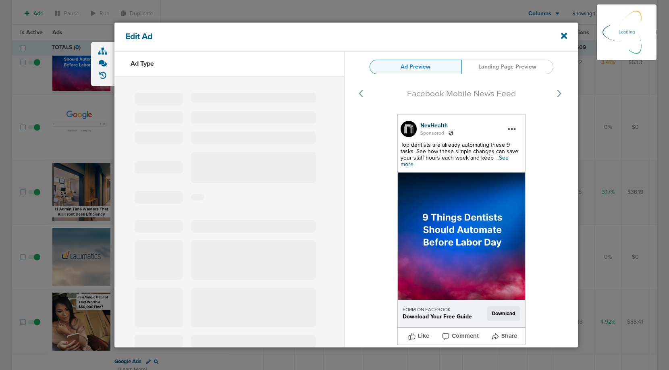
select select "learn_more"
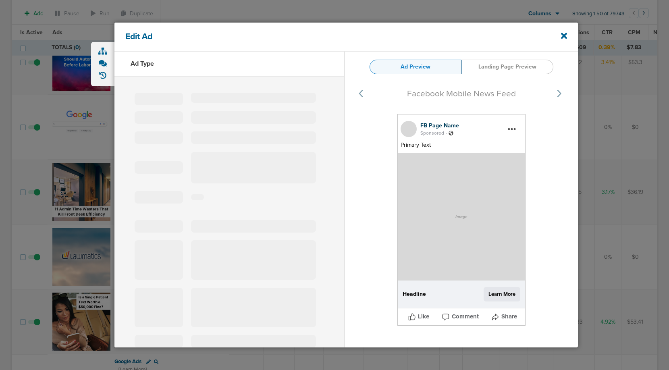
type input "120227256881410190"
type input "Eliminate Front Desk Inefficiencies"
type textarea "The biggest time-wasters at your front desk aren’t obvious. Download the guide …"
select select "download"
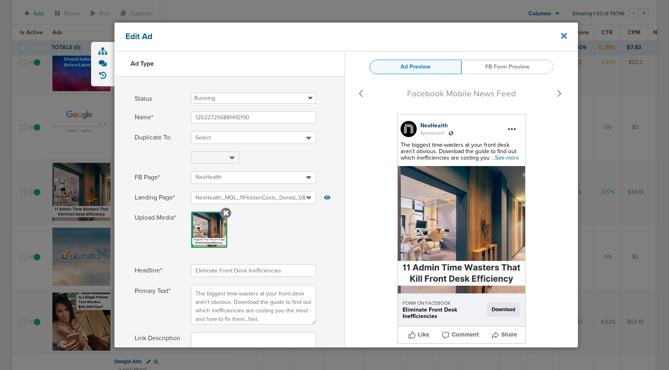
click at [563, 33] on icon at bounding box center [564, 35] width 6 height 9
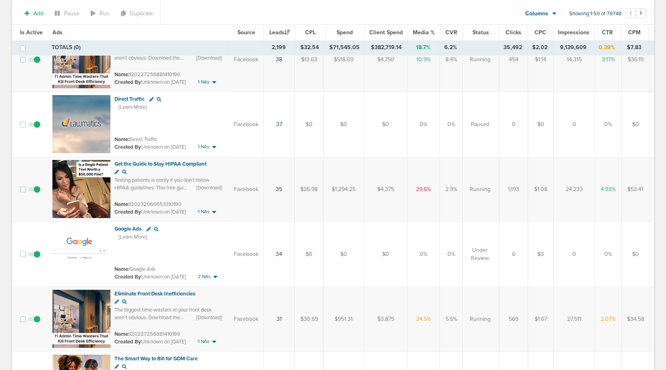
scroll to position [814, 0]
click at [63, 180] on img at bounding box center [81, 189] width 58 height 58
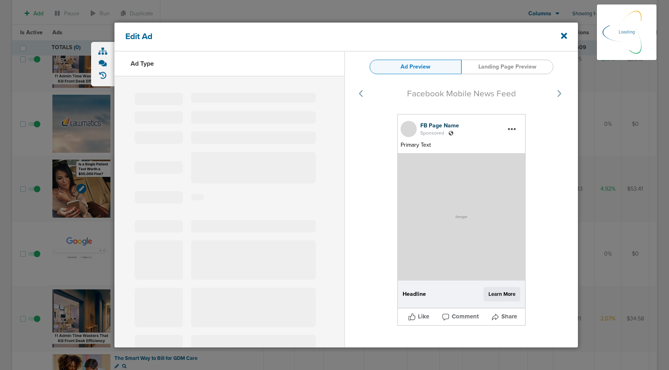
select select "learn_more"
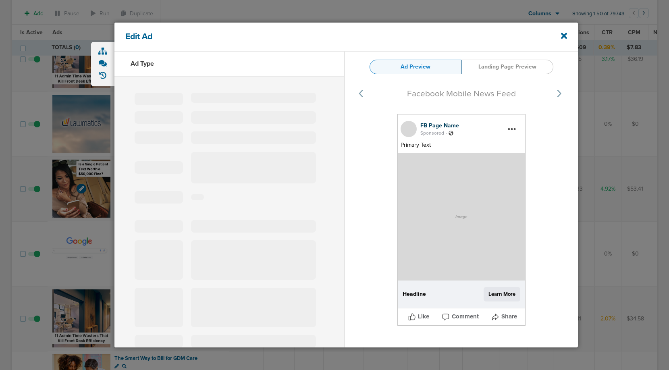
type input "120232066653310190"
type input "Get the Guide to Stay HIPAA Compliant"
type textarea "Texting patients is costly if you don’t follow HIPAA guidelines. This free guid…"
select select "download"
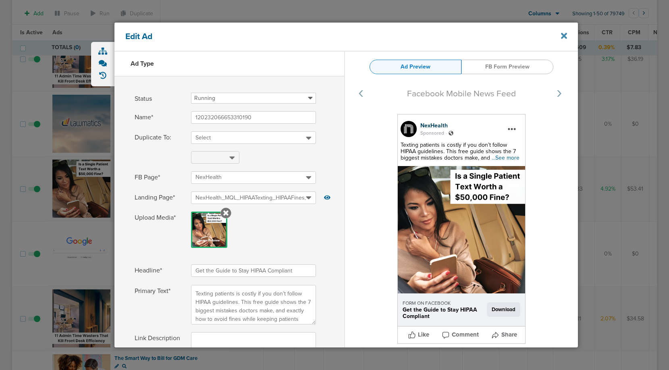
click at [566, 37] on icon at bounding box center [564, 35] width 6 height 9
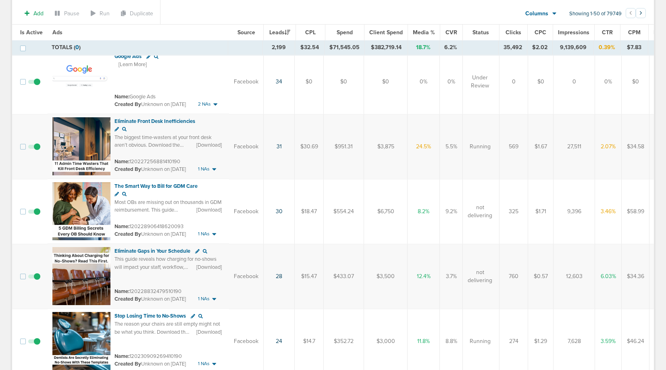
scroll to position [993, 0]
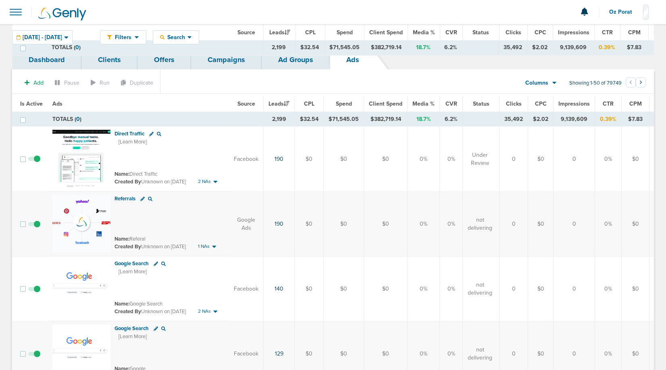
scroll to position [1071, 0]
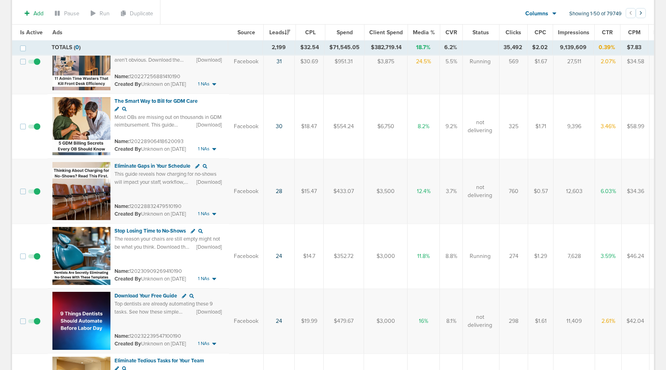
click at [68, 235] on img at bounding box center [81, 256] width 58 height 58
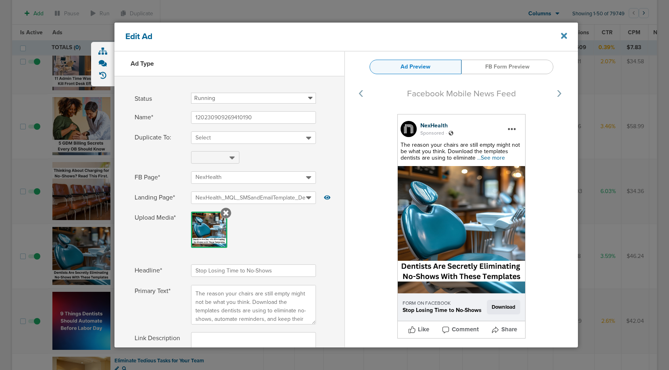
click at [565, 36] on icon at bounding box center [564, 36] width 6 height 6
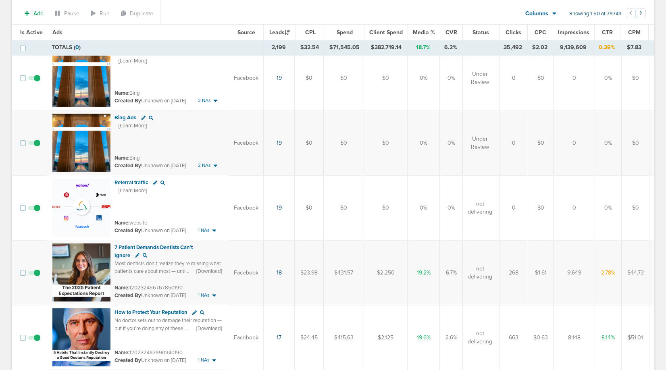
scroll to position [1510, 0]
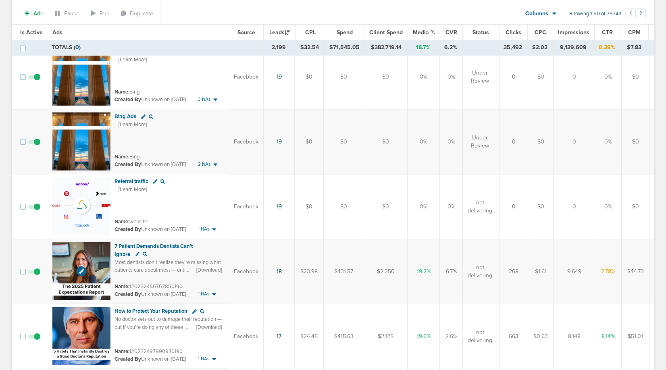
click at [62, 257] on img at bounding box center [81, 271] width 58 height 58
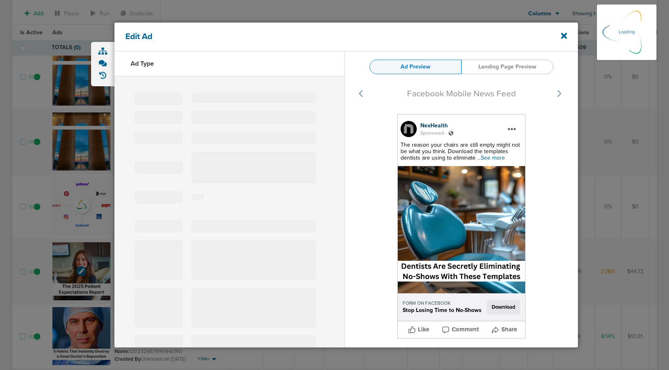
select select "learn_more"
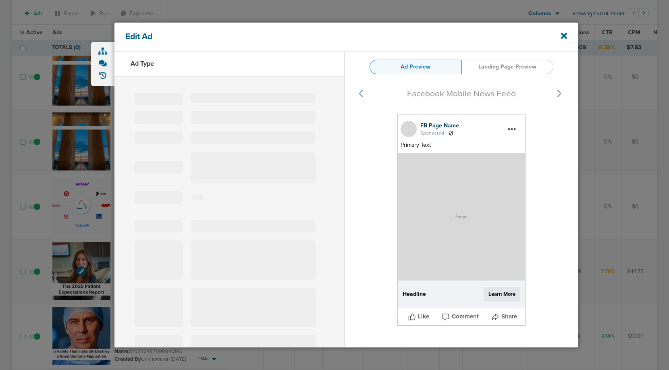
type input "120232456767850190"
type input "7 Patient Demands Dentists Can’t Ignore"
type textarea "Most dentists don’t realize they’re missing what patients care about most — unt…"
select select "download"
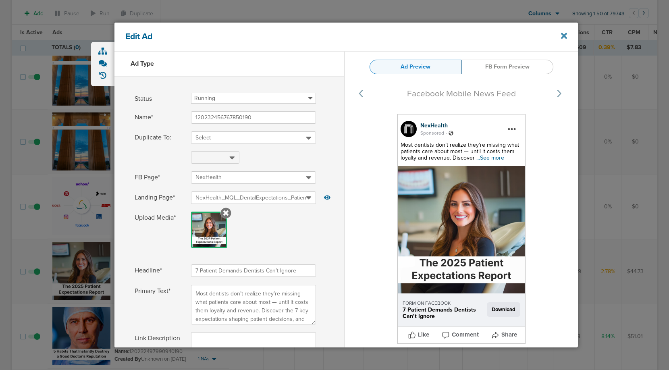
click at [563, 37] on icon at bounding box center [564, 36] width 6 height 6
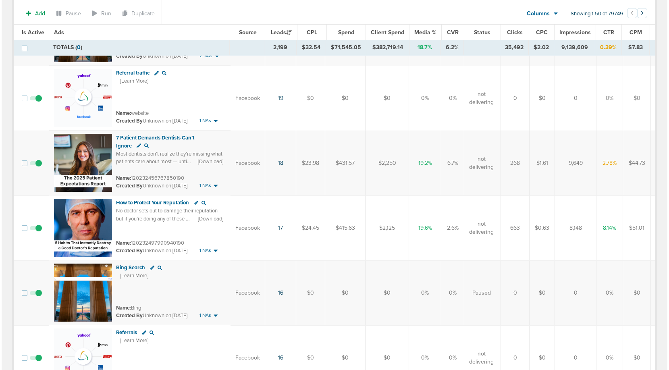
scroll to position [1621, 0]
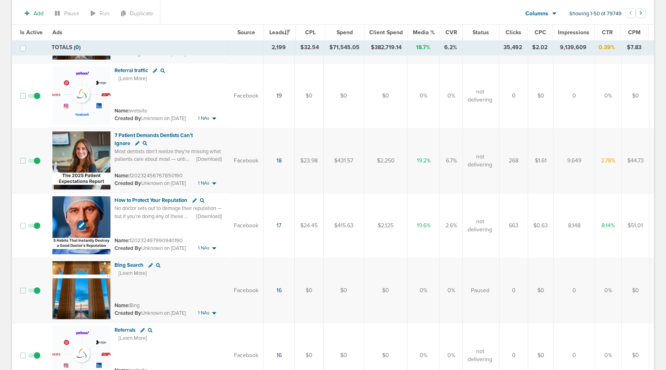
click at [52, 204] on img at bounding box center [81, 225] width 58 height 58
